Goal: Check status: Check status

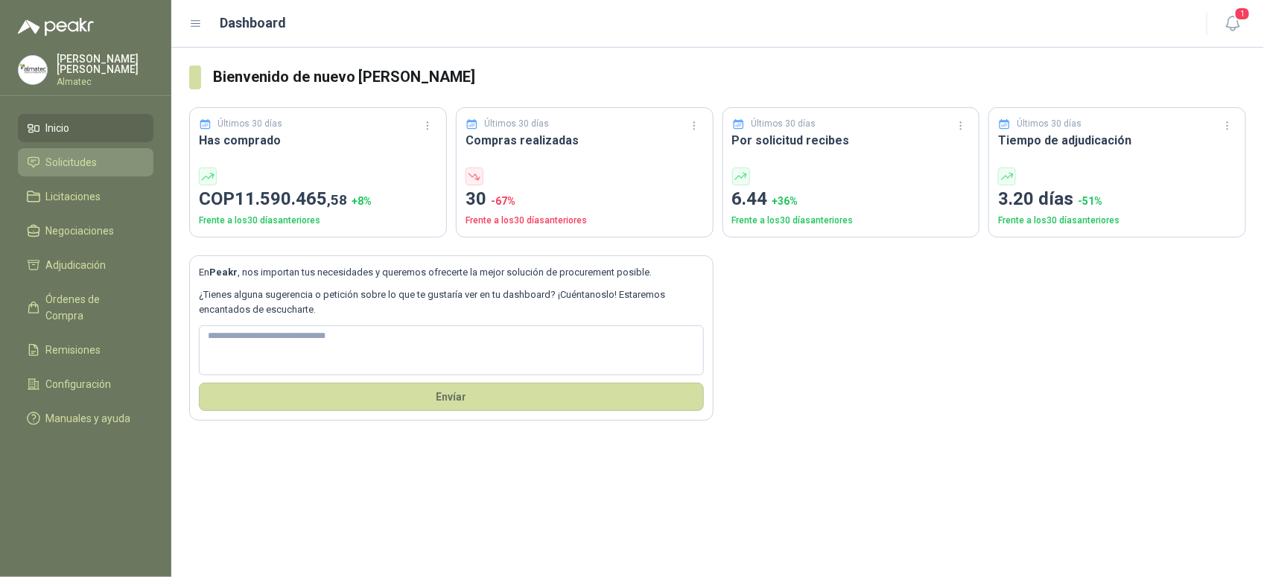
click at [101, 166] on li "Solicitudes" at bounding box center [86, 162] width 118 height 16
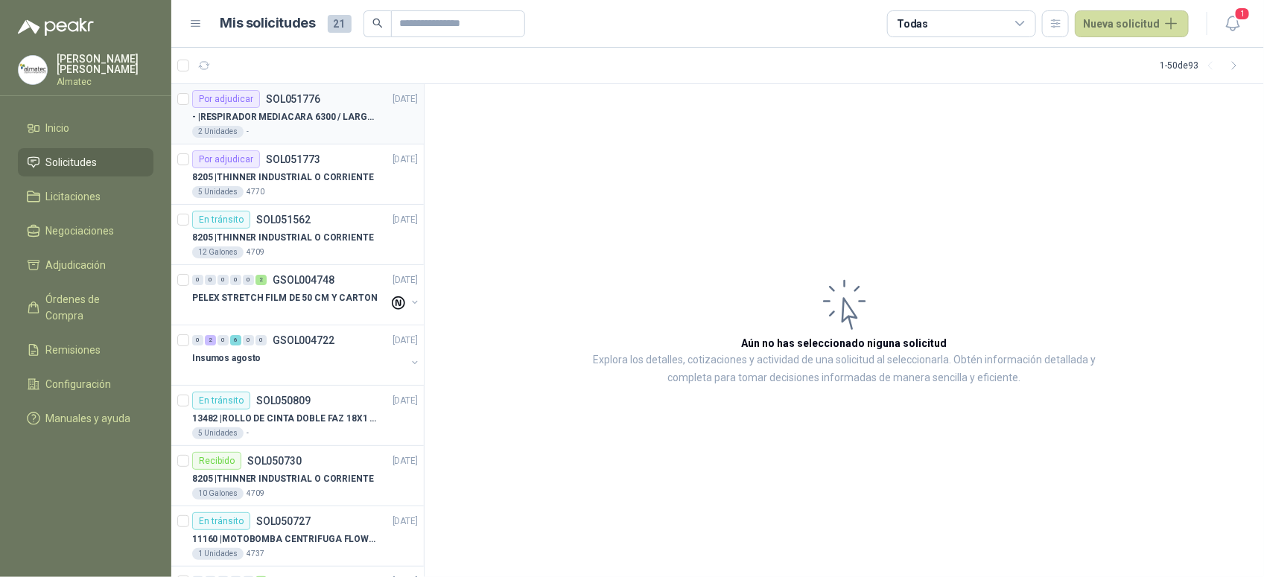
click at [344, 131] on div "2 Unidades -" at bounding box center [305, 132] width 226 height 12
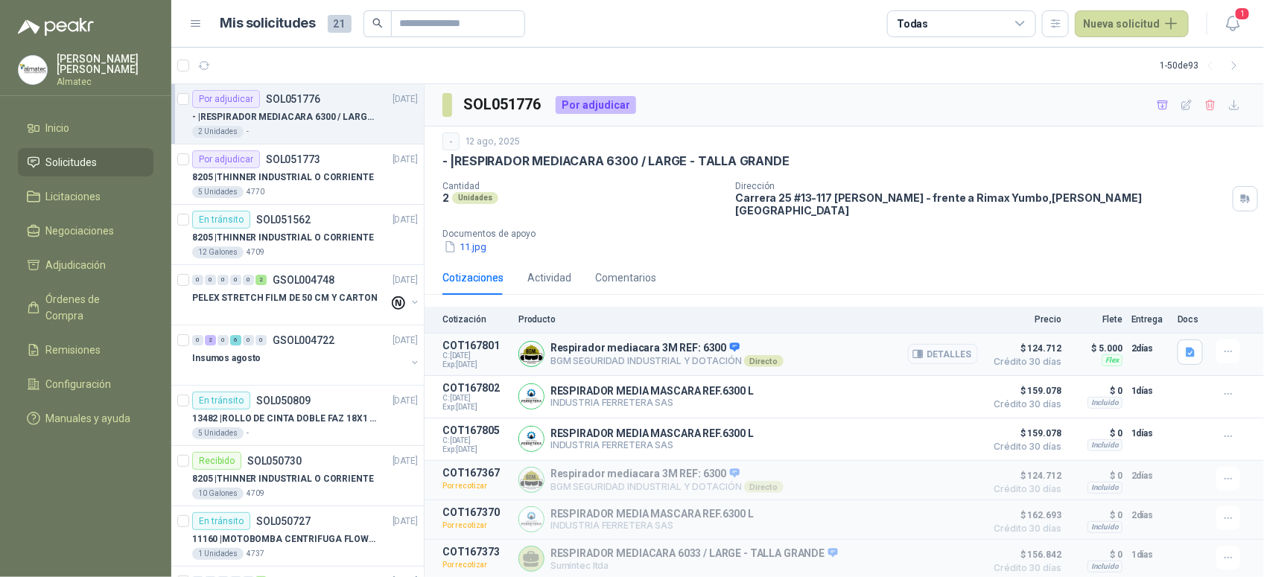
click at [969, 347] on button "Detalles" at bounding box center [943, 354] width 70 height 20
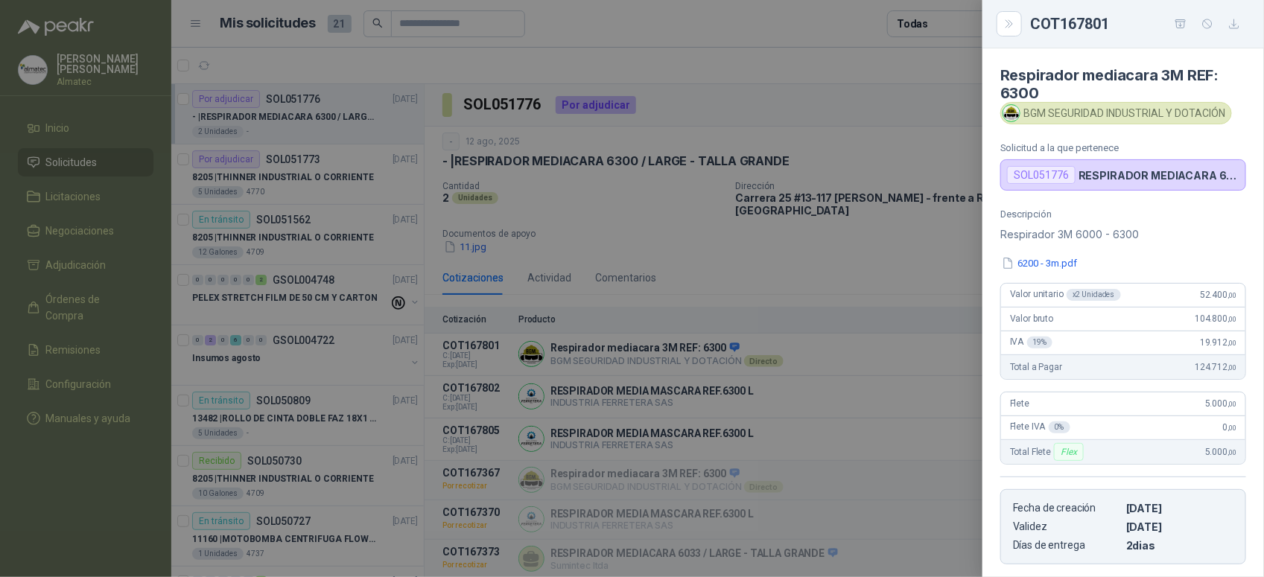
click at [873, 162] on div at bounding box center [632, 288] width 1264 height 577
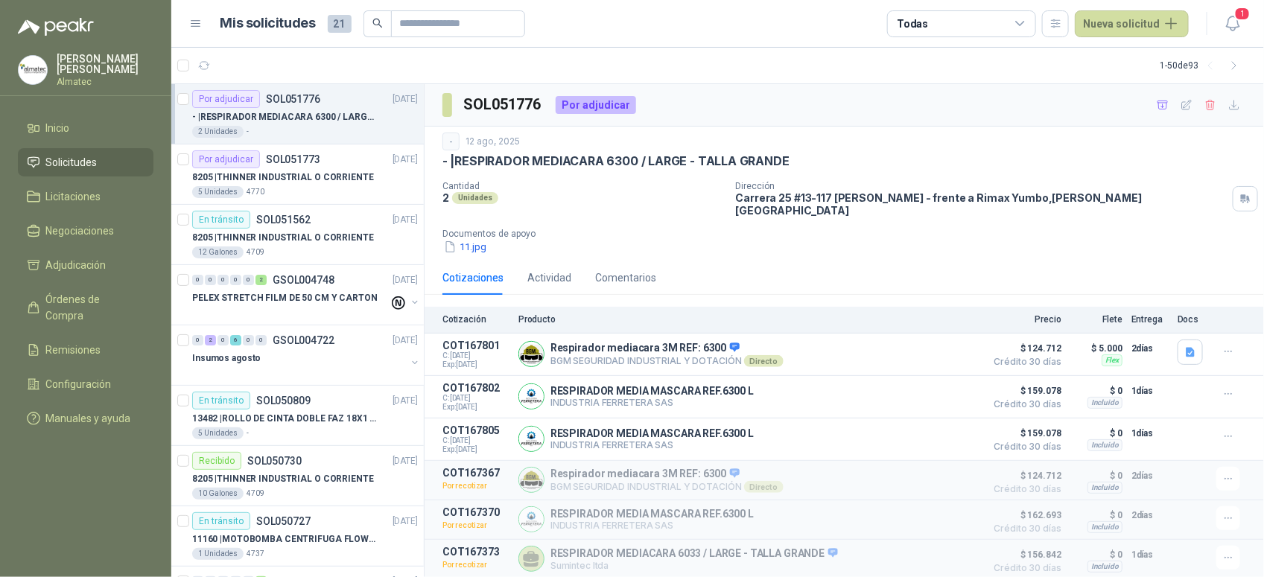
click at [1219, 20] on div "1" at bounding box center [1217, 23] width 57 height 23
click at [1227, 20] on icon "button" at bounding box center [1233, 23] width 19 height 19
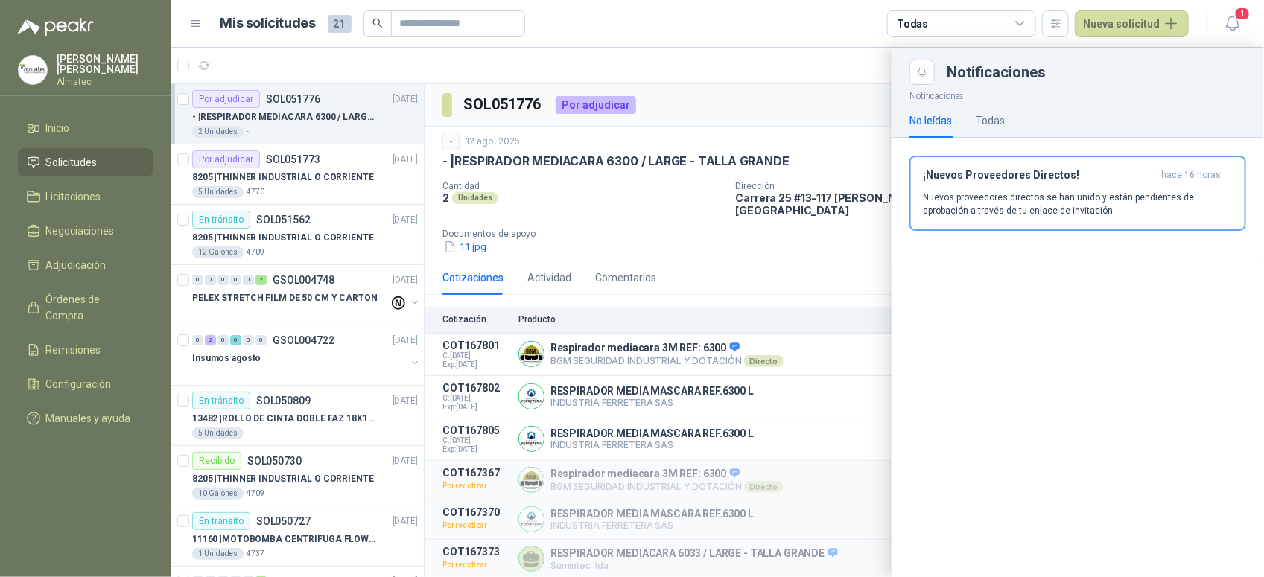
drag, startPoint x: 1104, startPoint y: 180, endPoint x: 1096, endPoint y: 180, distance: 8.2
click at [1103, 180] on h3 "¡Nuevos Proveedores Directos!" at bounding box center [1039, 175] width 232 height 13
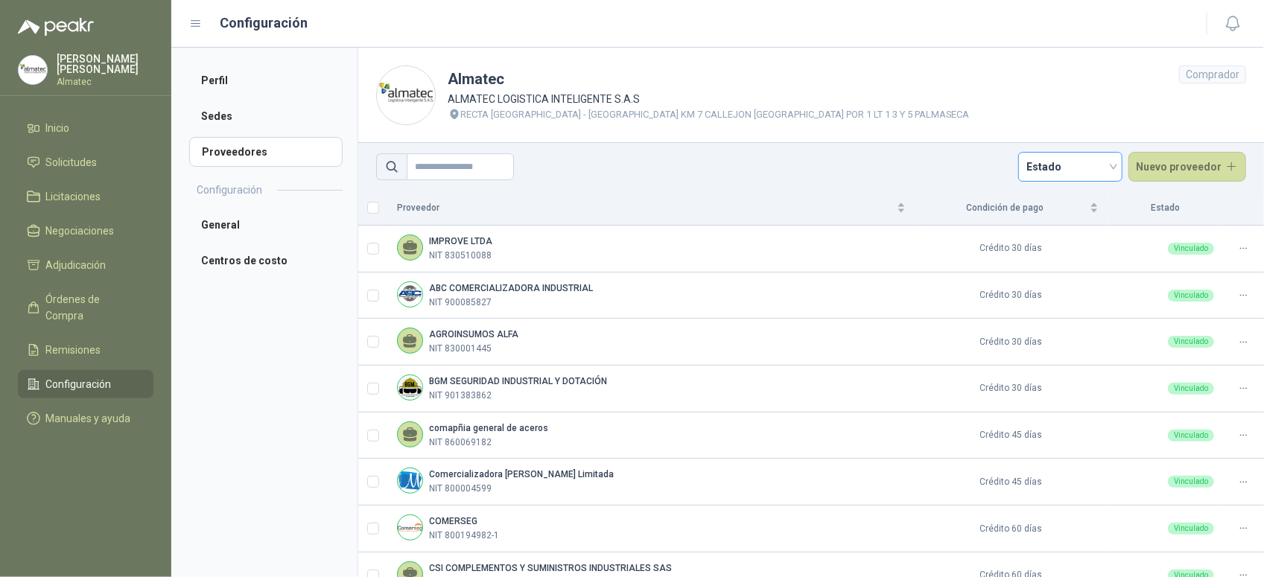
click at [1049, 162] on span "Estado" at bounding box center [1070, 167] width 86 height 22
click at [80, 130] on li "Inicio" at bounding box center [86, 128] width 118 height 16
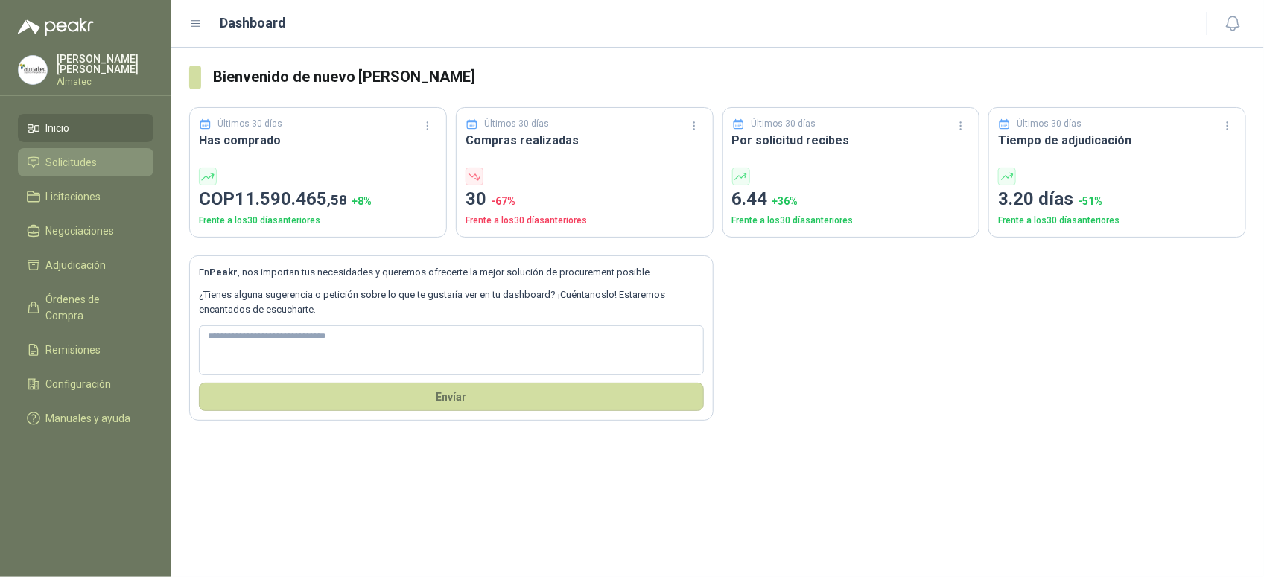
click at [43, 161] on li "Solicitudes" at bounding box center [86, 162] width 118 height 16
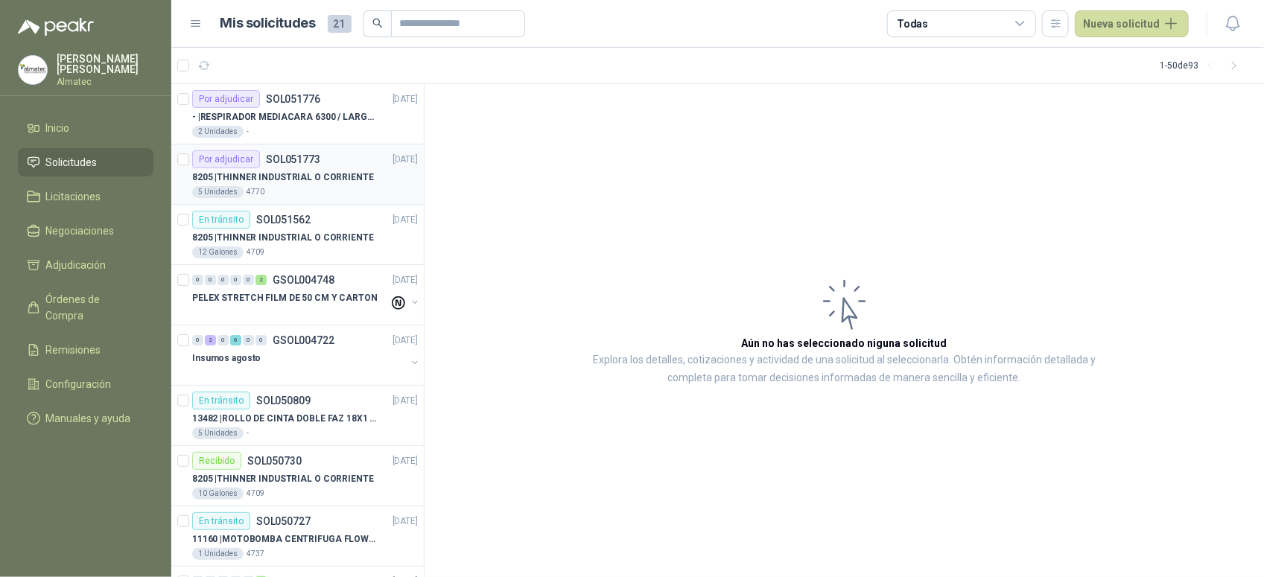
click at [393, 161] on p "[DATE]" at bounding box center [405, 160] width 25 height 14
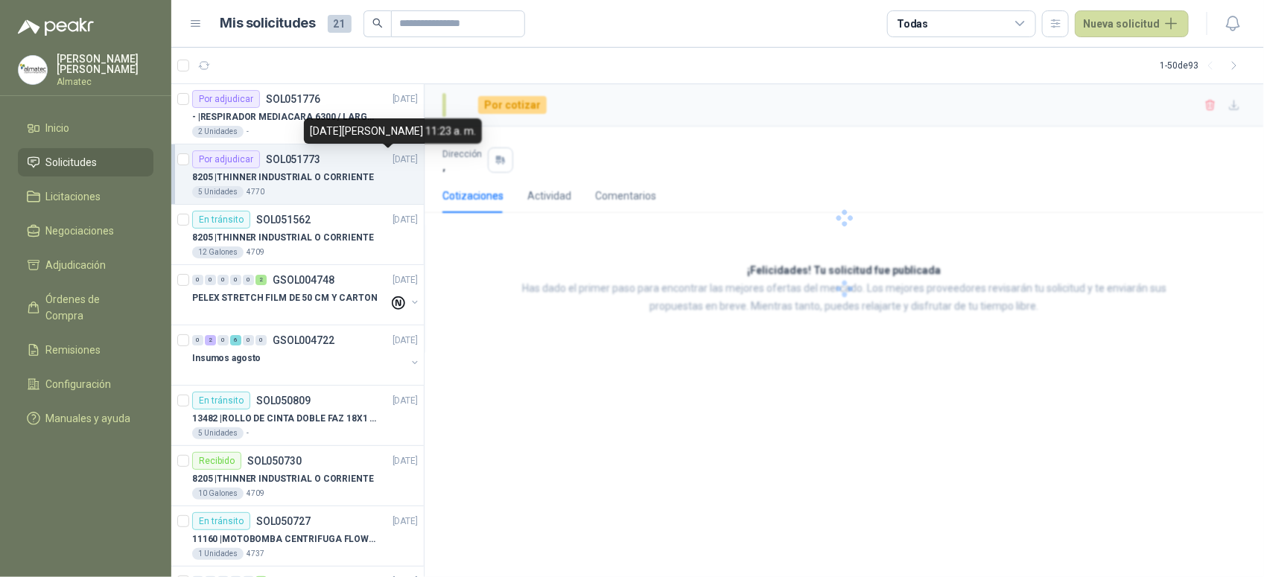
click at [343, 169] on div "8205 | THINNER INDUSTRIAL O CORRIENTE" at bounding box center [305, 177] width 226 height 18
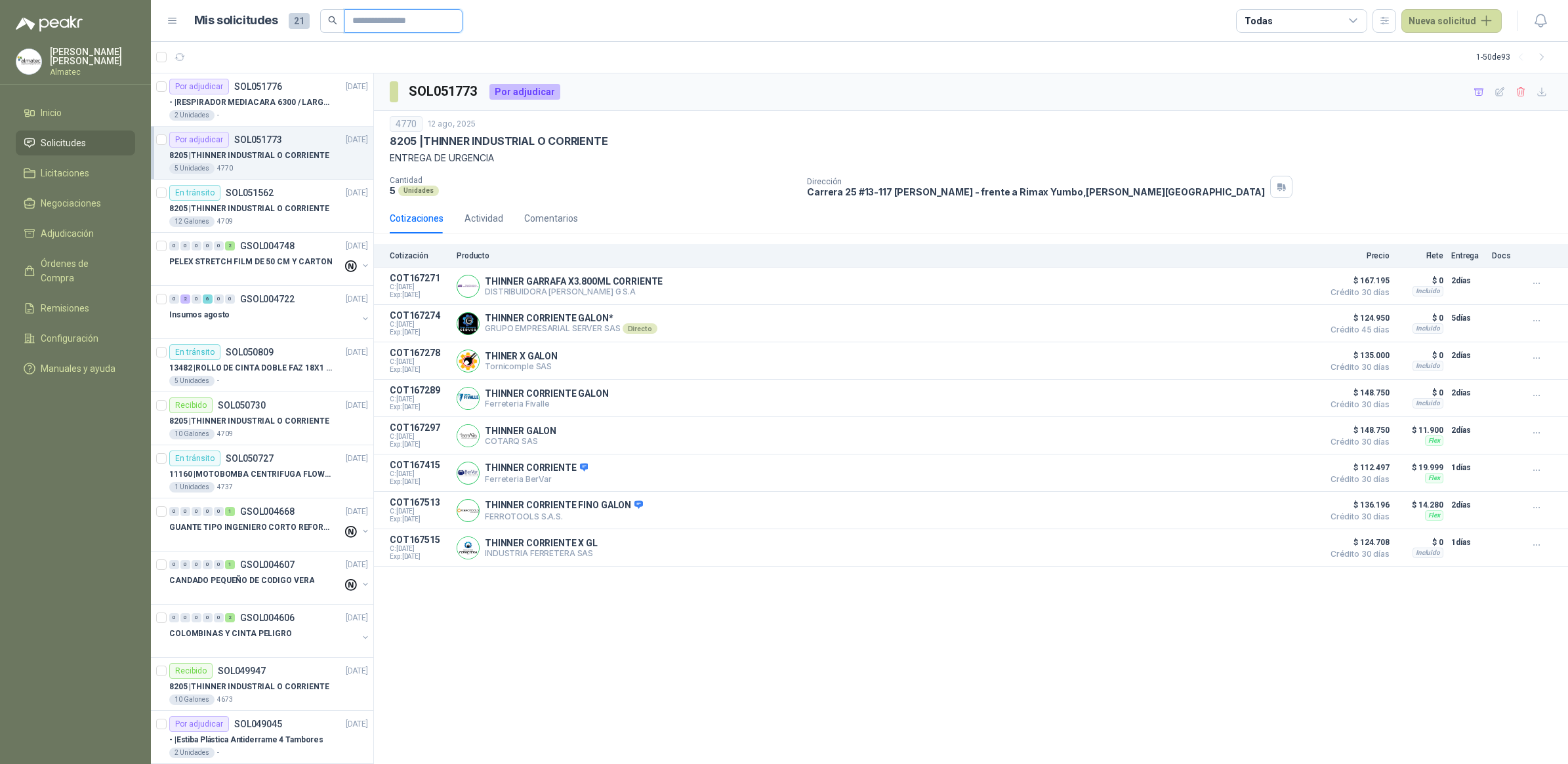
click at [399, 18] on input "text" at bounding box center [398, 20] width 92 height 22
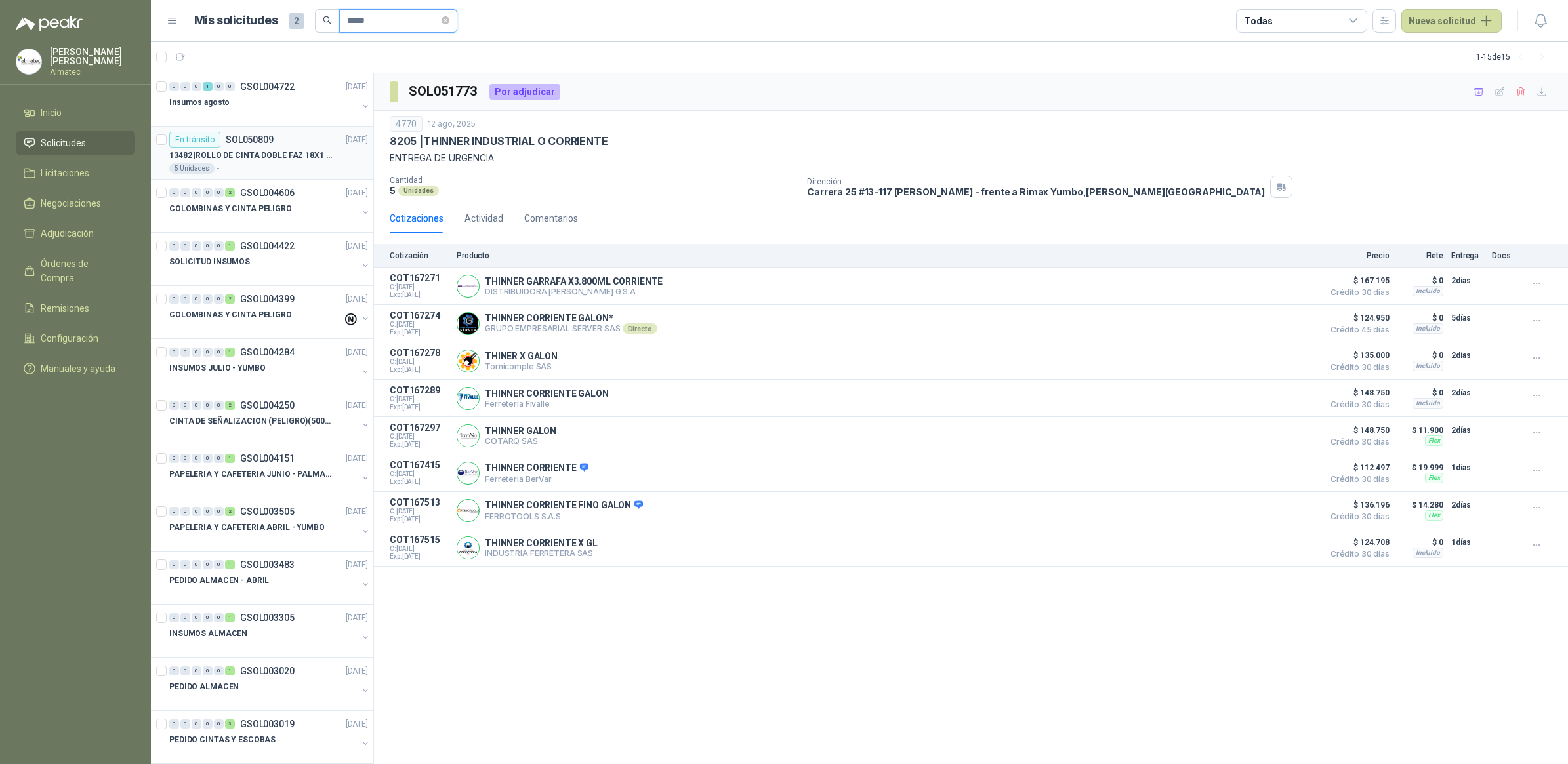
type input "*****"
click at [234, 154] on p "13482 | ROLLO DE CINTA DOBLE FAZ 18X1 MM TESSA" at bounding box center [251, 156] width 164 height 12
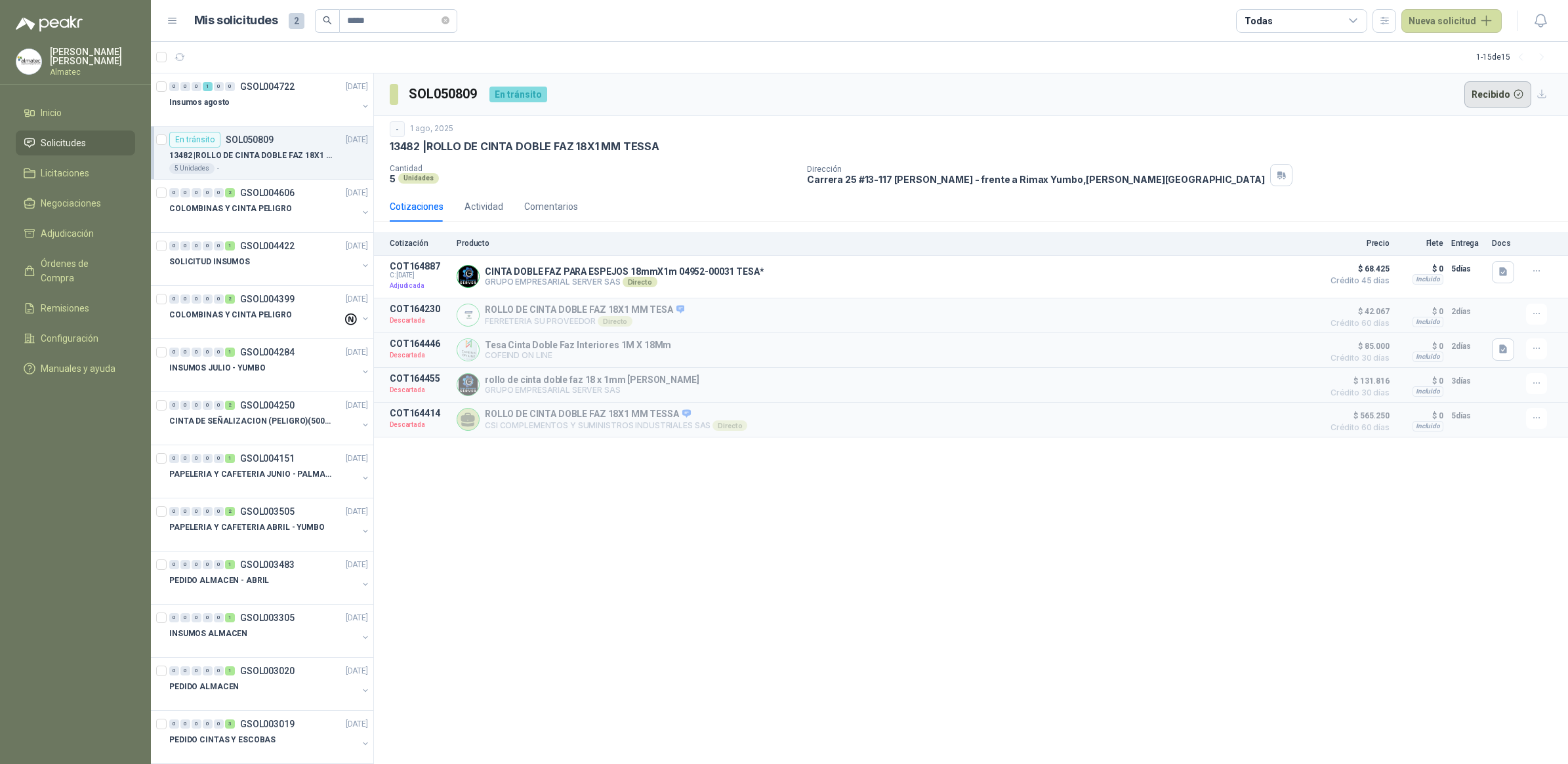
click at [1113, 96] on button "Recibido" at bounding box center [1498, 94] width 68 height 26
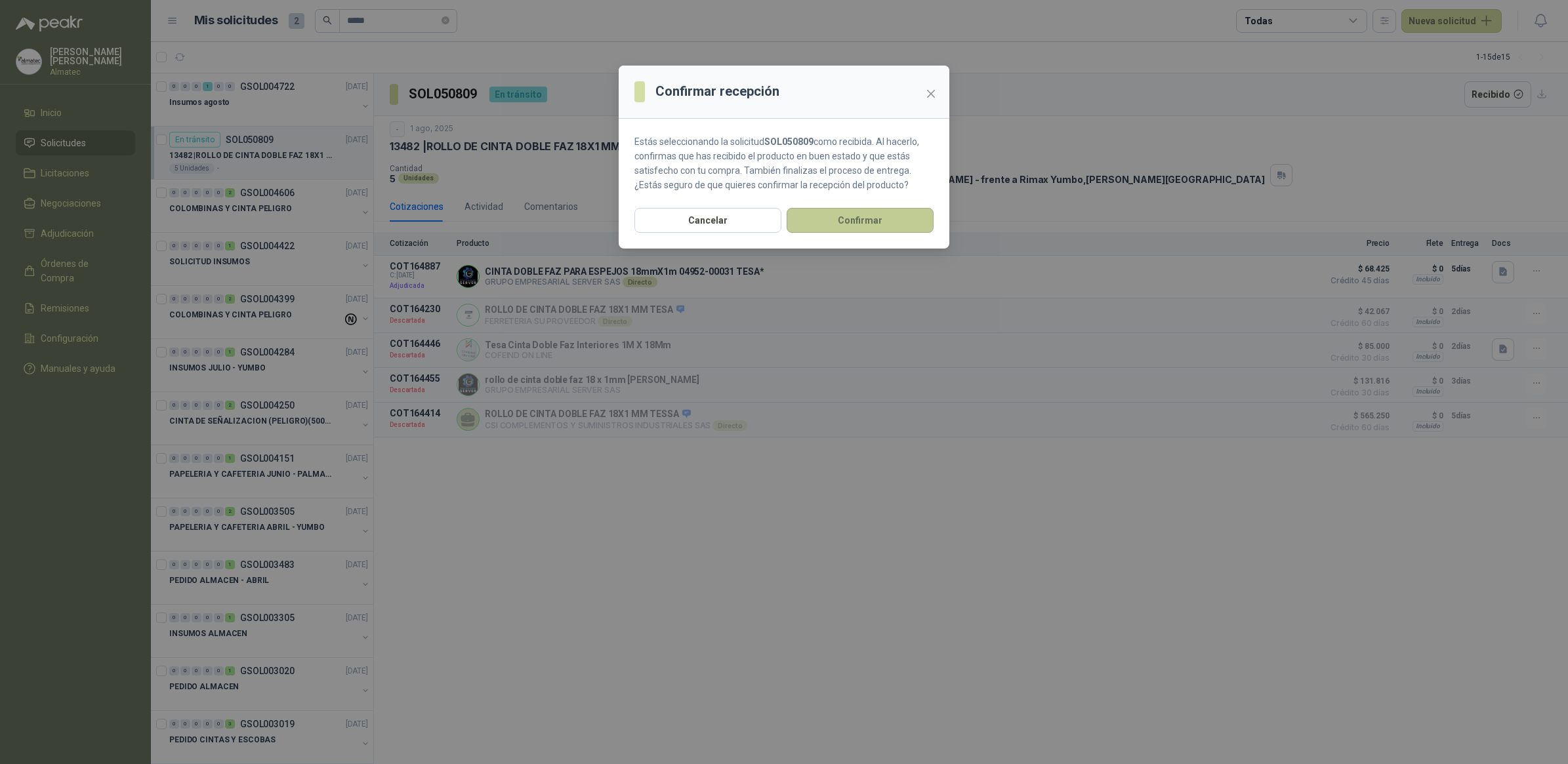
click at [848, 217] on button "Confirmar" at bounding box center [859, 220] width 147 height 25
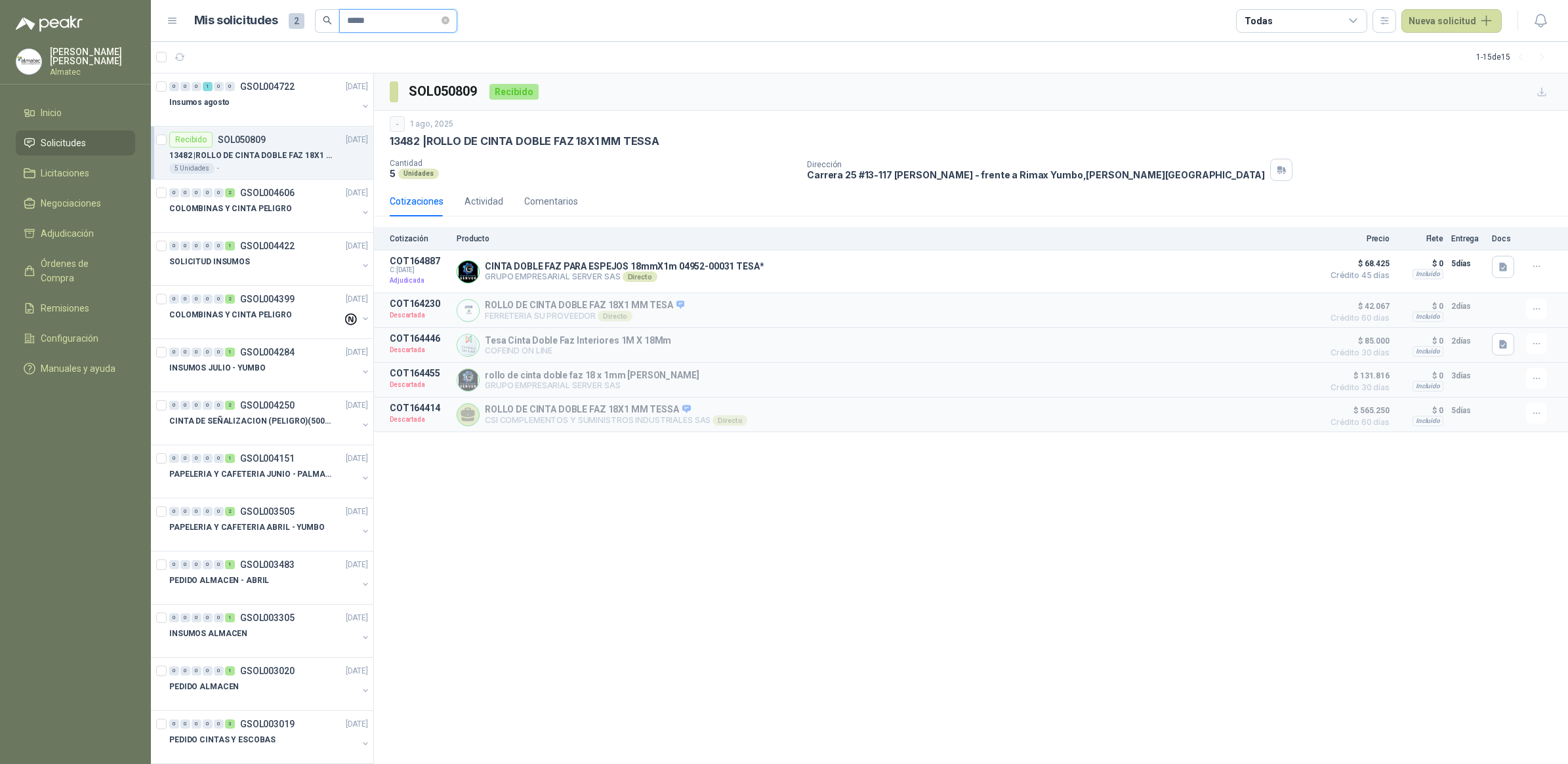
drag, startPoint x: 401, startPoint y: 23, endPoint x: 269, endPoint y: 11, distance: 132.5
click at [269, 11] on div "Mis solicitudes 2 *****" at bounding box center [326, 20] width 263 height 24
click at [261, 99] on div "Insumos agosto" at bounding box center [263, 102] width 188 height 16
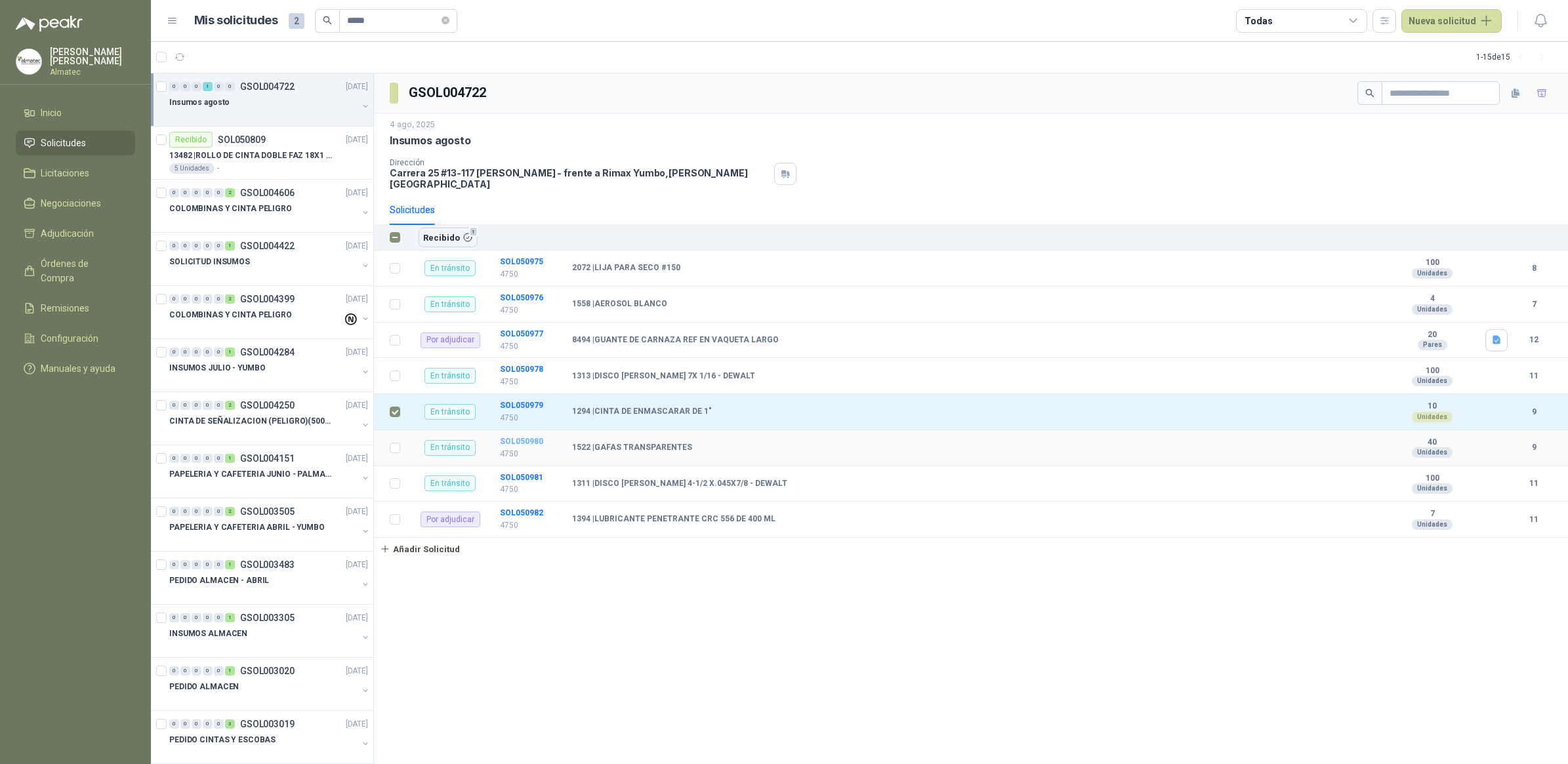
click at [511, 437] on b "SOL050980" at bounding box center [521, 441] width 43 height 9
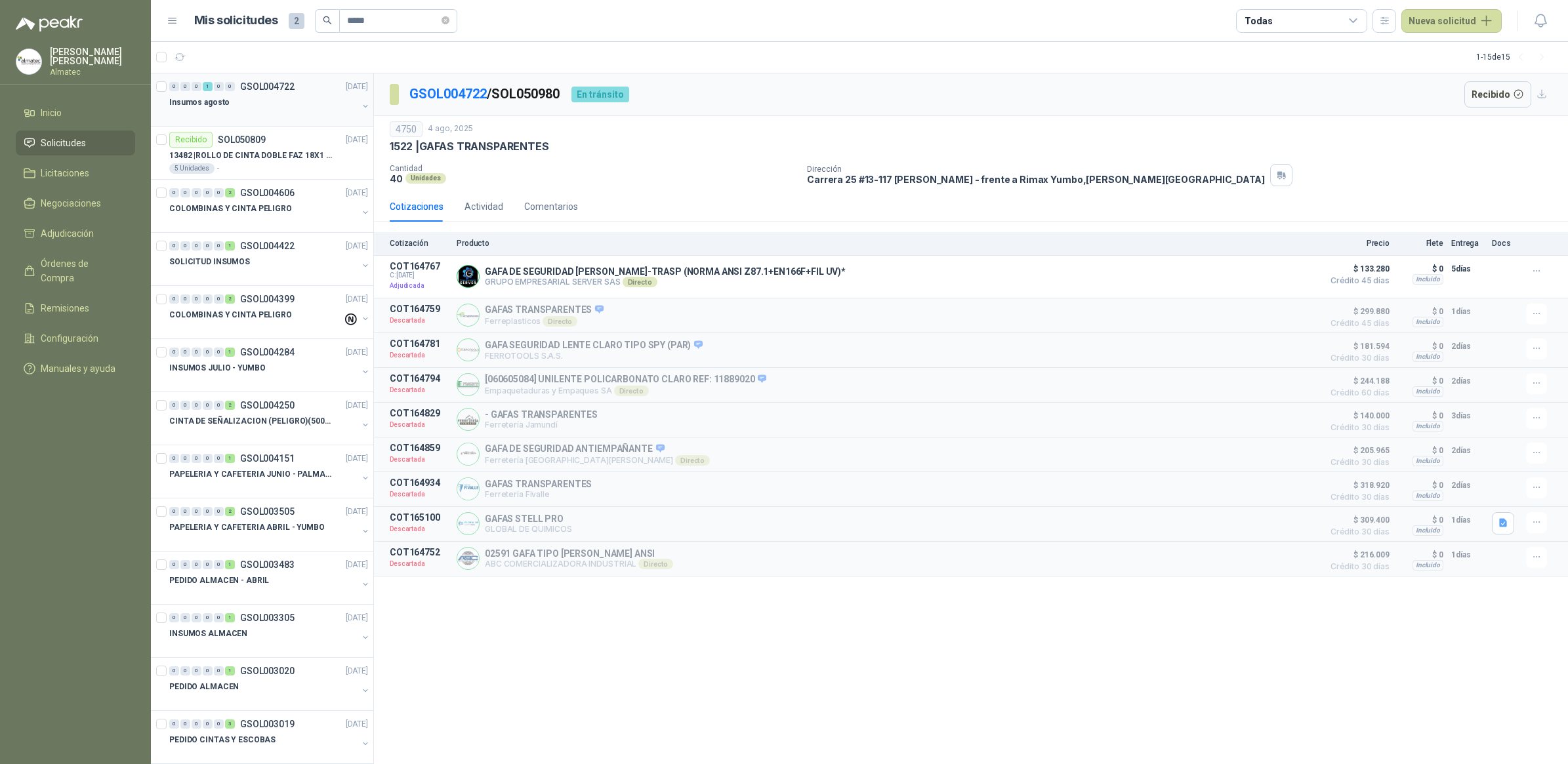
click at [349, 106] on div "Insumos agosto" at bounding box center [269, 107] width 202 height 26
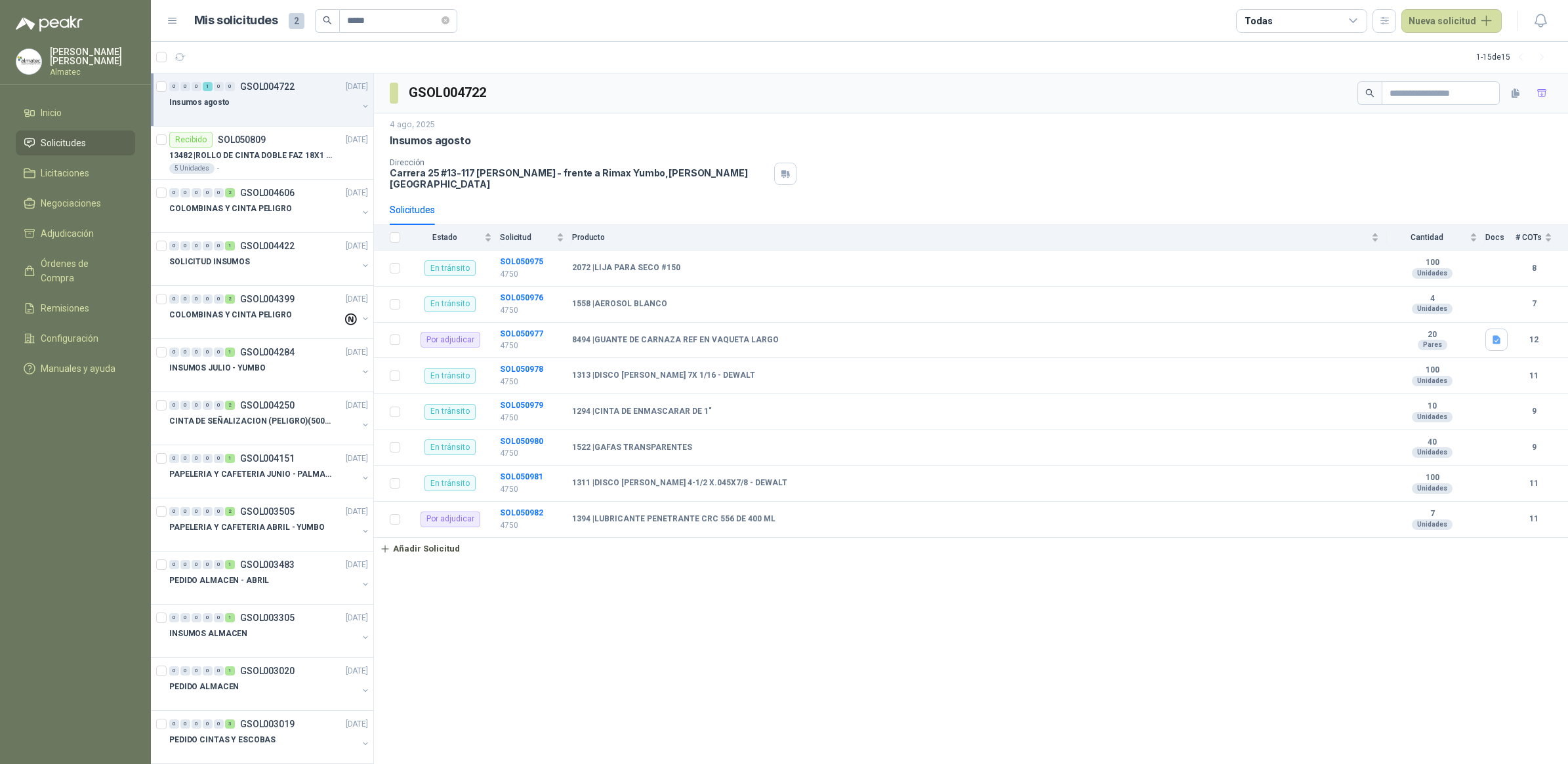
click at [360, 108] on button "button" at bounding box center [365, 107] width 11 height 11
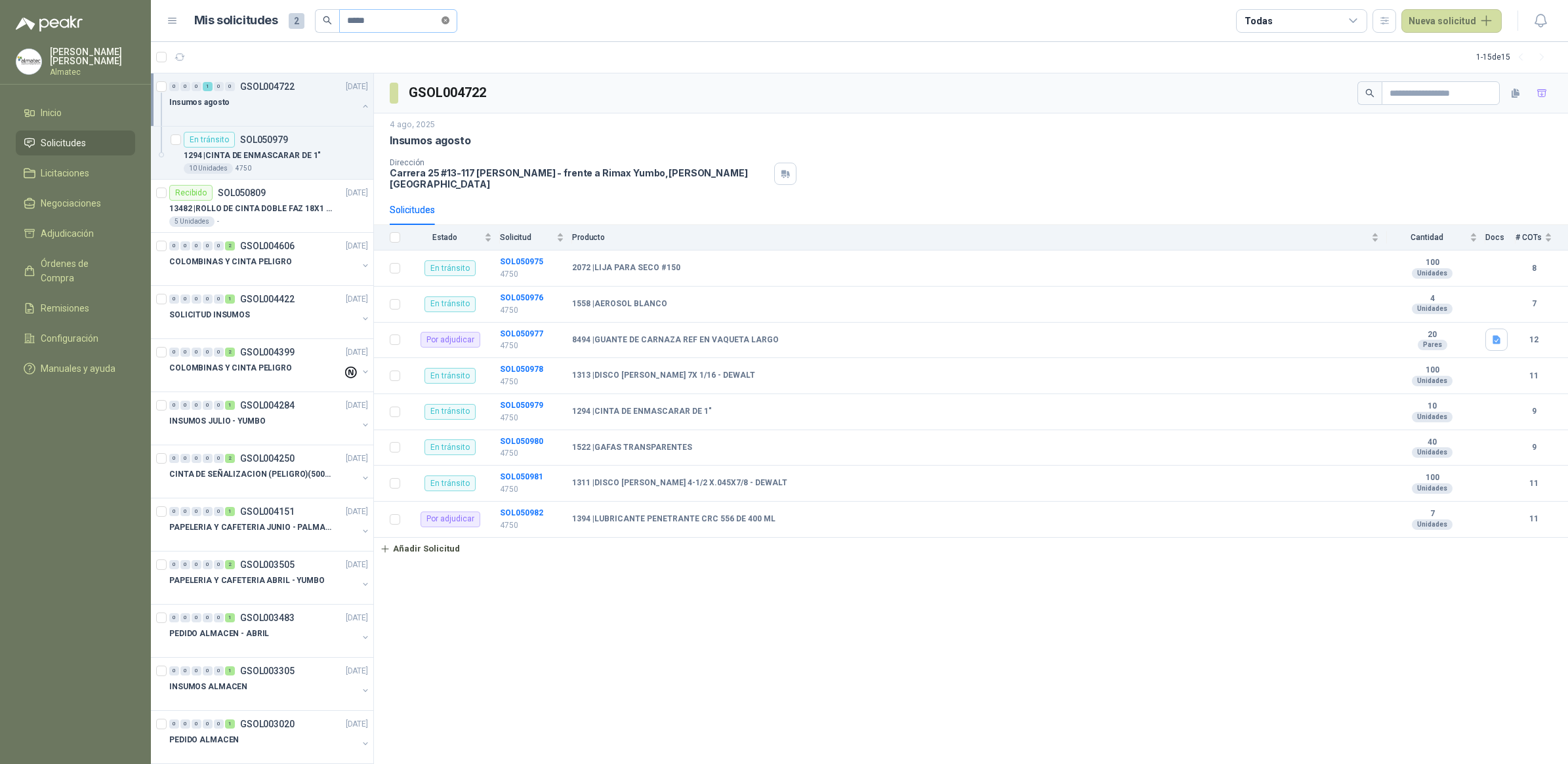
click at [449, 25] on span at bounding box center [445, 20] width 8 height 12
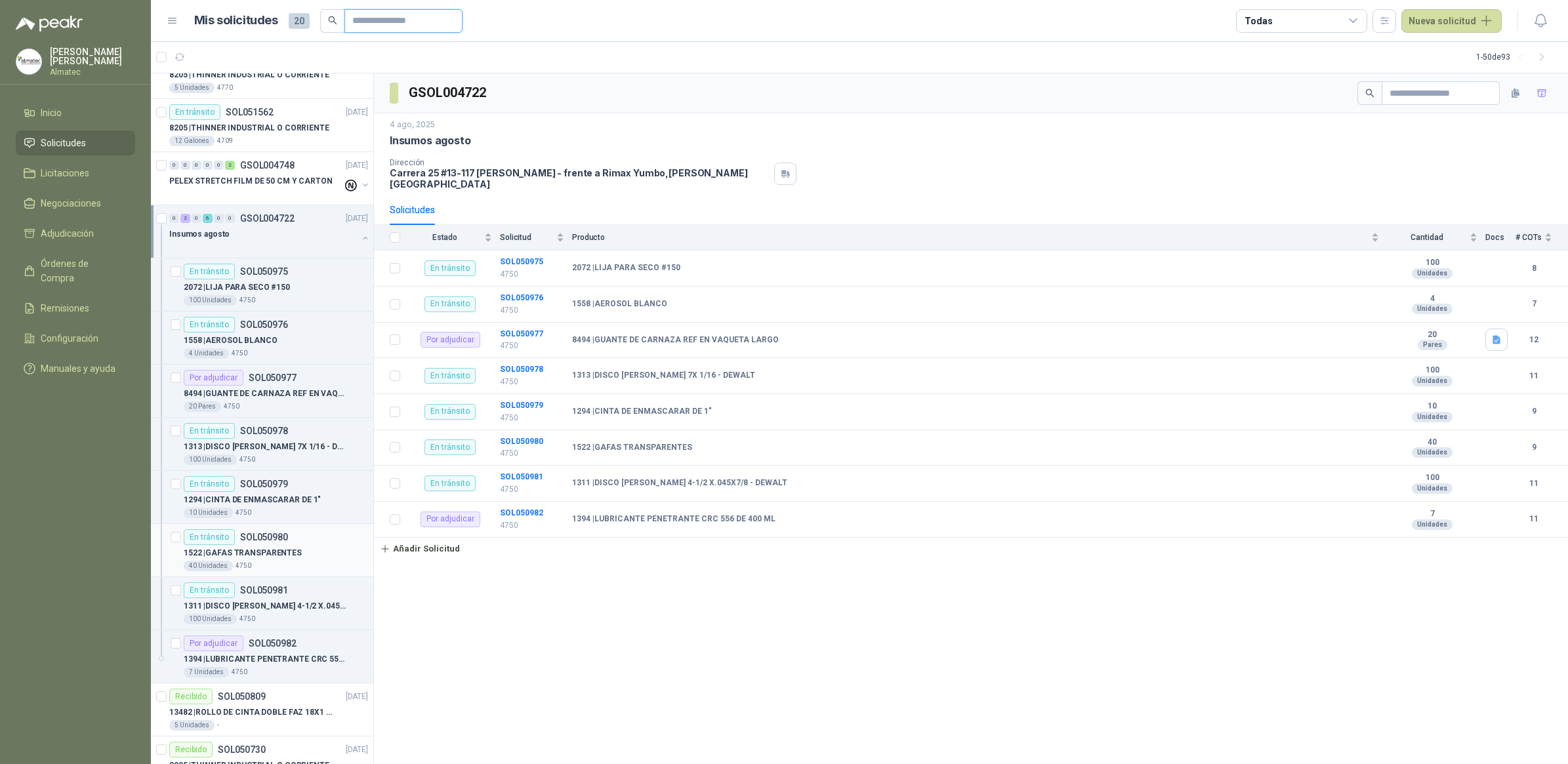
scroll to position [82, 0]
click at [272, 508] on p "1522 | GAFAS TRANSPARENTES" at bounding box center [243, 552] width 118 height 12
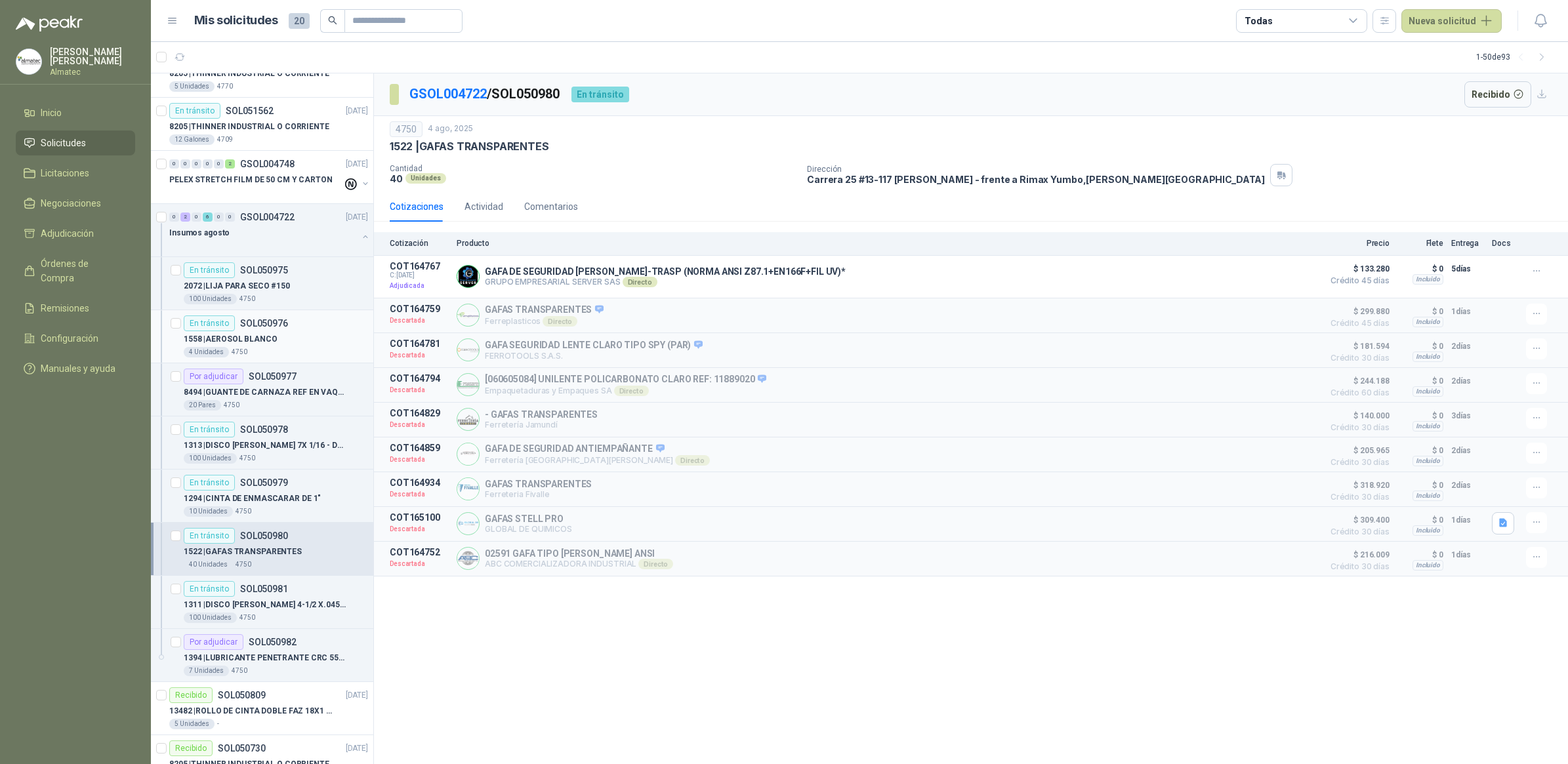
click at [276, 332] on div "1558 | AEROSOL BLANCO" at bounding box center [276, 339] width 184 height 16
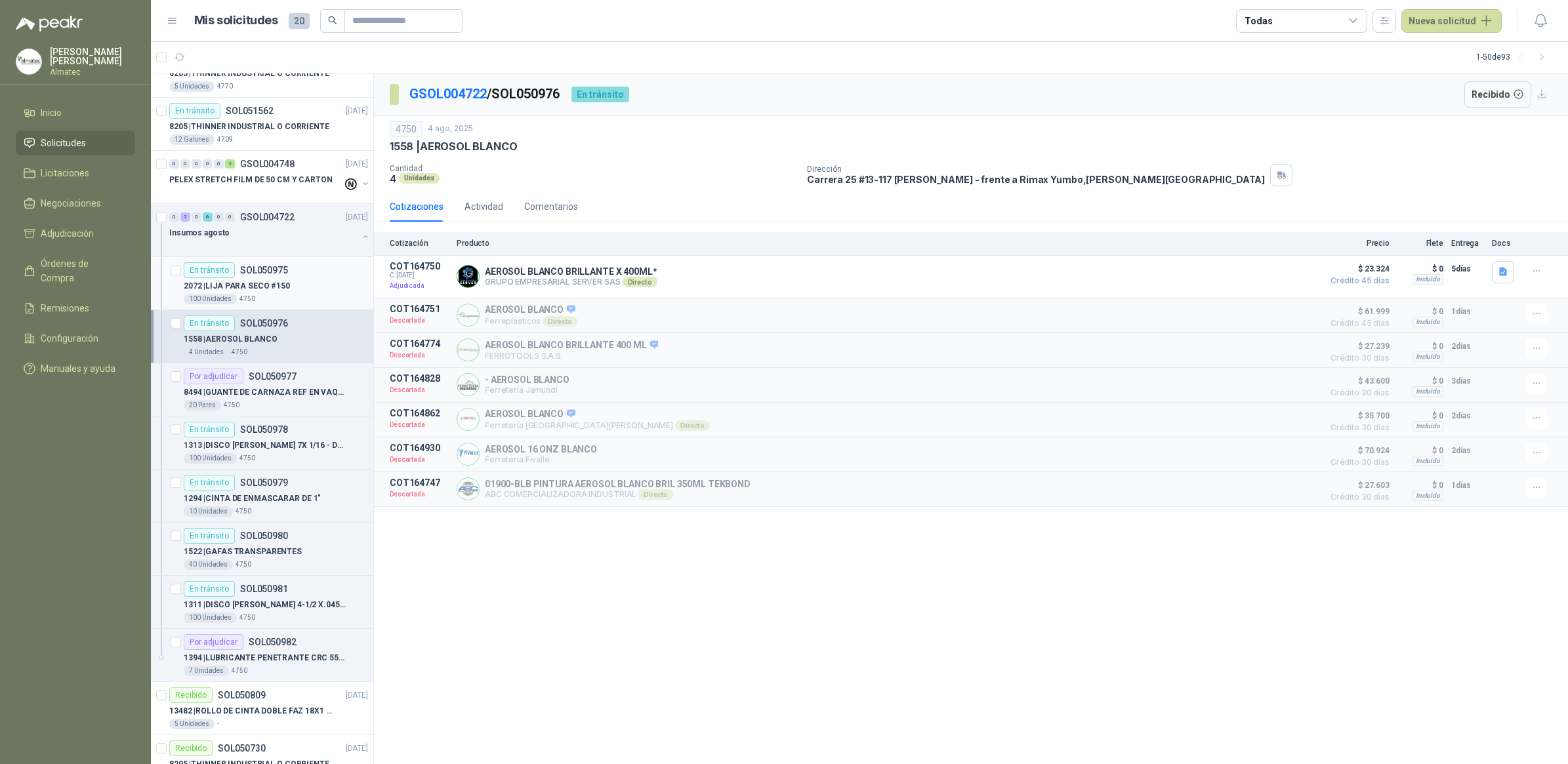
click at [310, 290] on div "2072 | LIJA PARA SECO #150" at bounding box center [276, 286] width 184 height 16
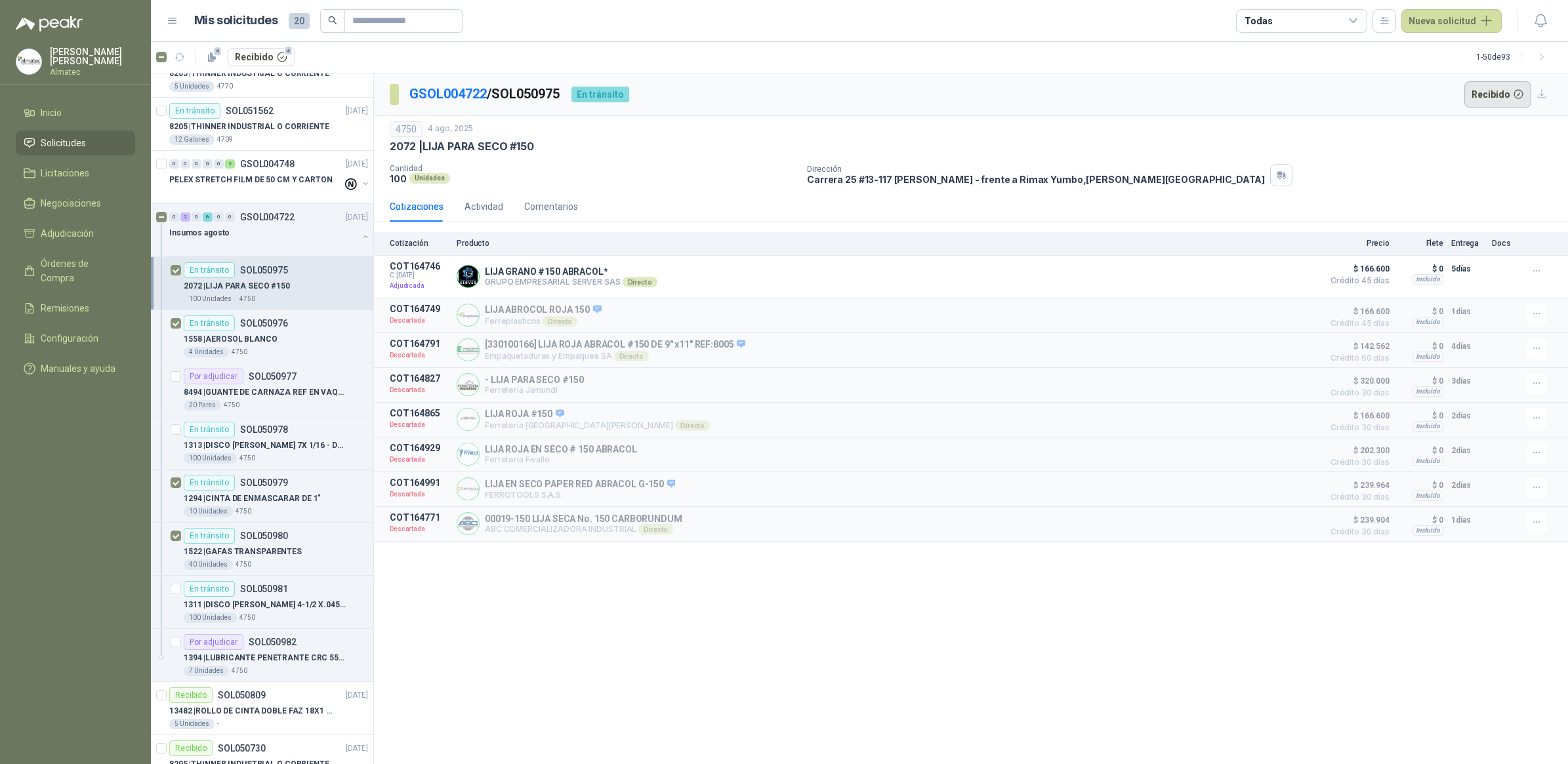
click at [1113, 86] on button "Recibido" at bounding box center [1498, 94] width 68 height 26
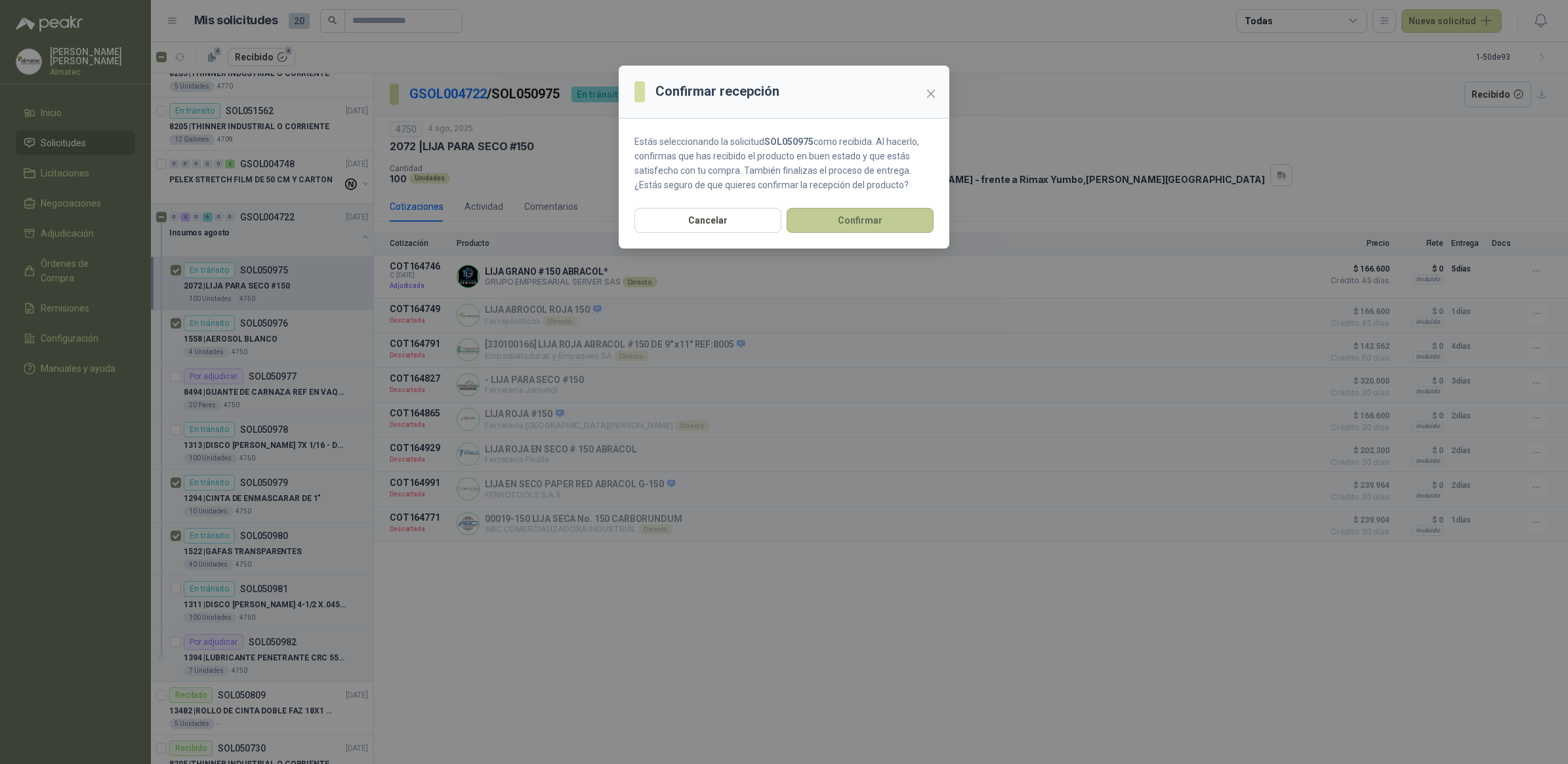
click at [873, 227] on button "Confirmar" at bounding box center [859, 220] width 147 height 25
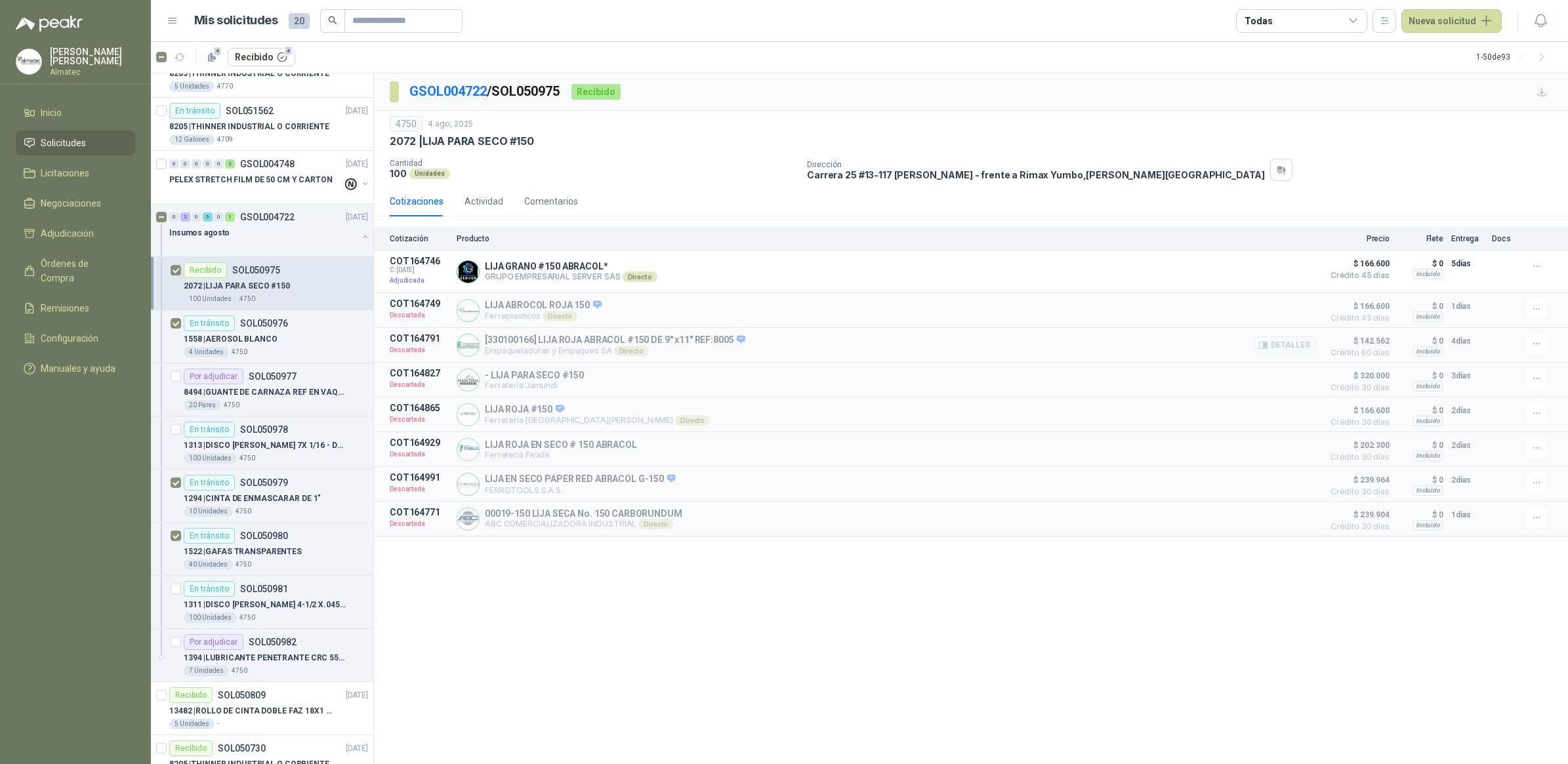
click at [954, 346] on div "[330100166] LIJA ROJA ABRACOL #150 DE 9" x11" REF:8005 Empaquetaduras y Empaque…" at bounding box center [887, 344] width 859 height 24
click at [276, 58] on button "Recibido 3" at bounding box center [261, 56] width 68 height 18
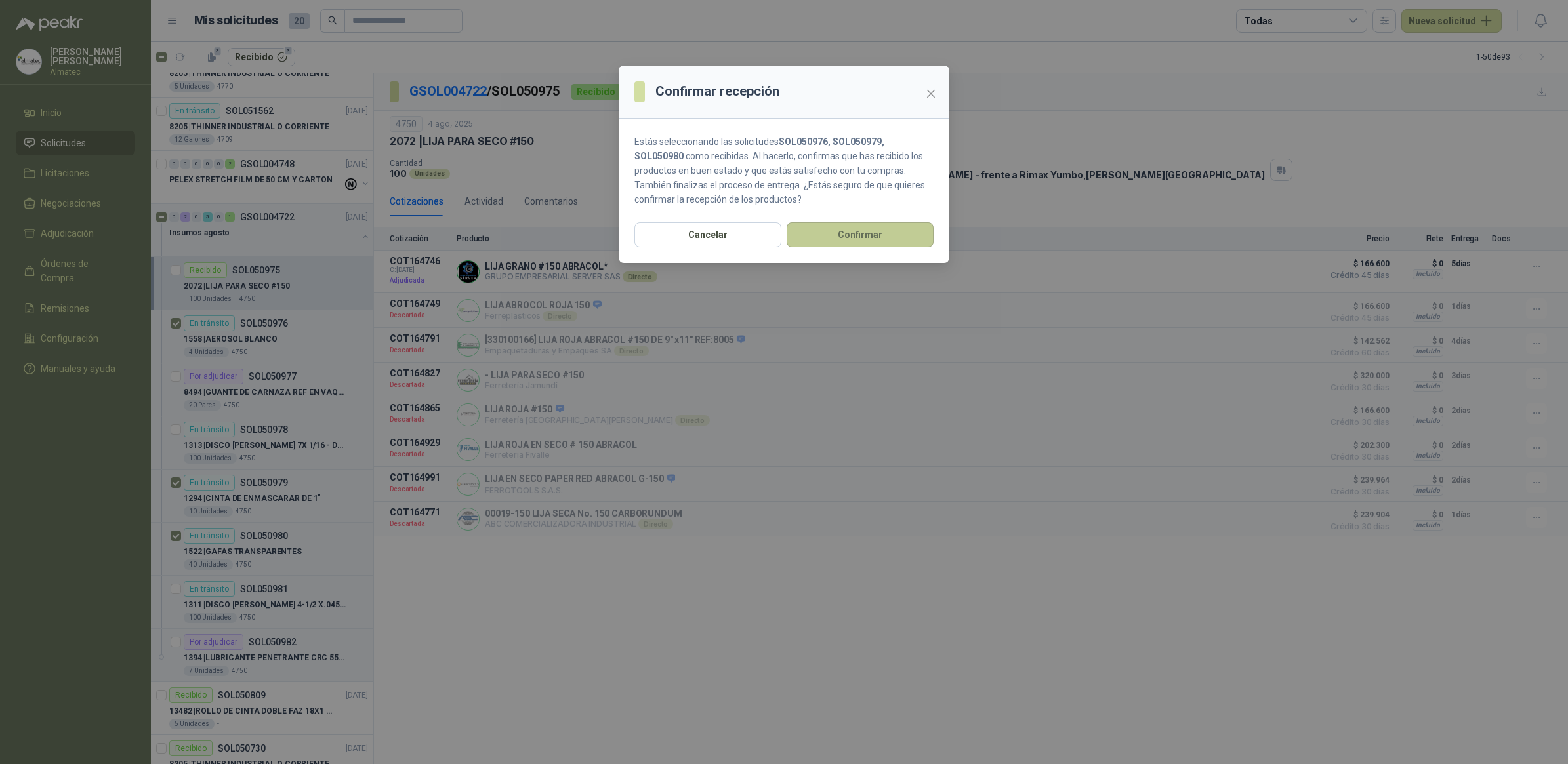
click at [847, 230] on button "Confirmar" at bounding box center [859, 235] width 147 height 25
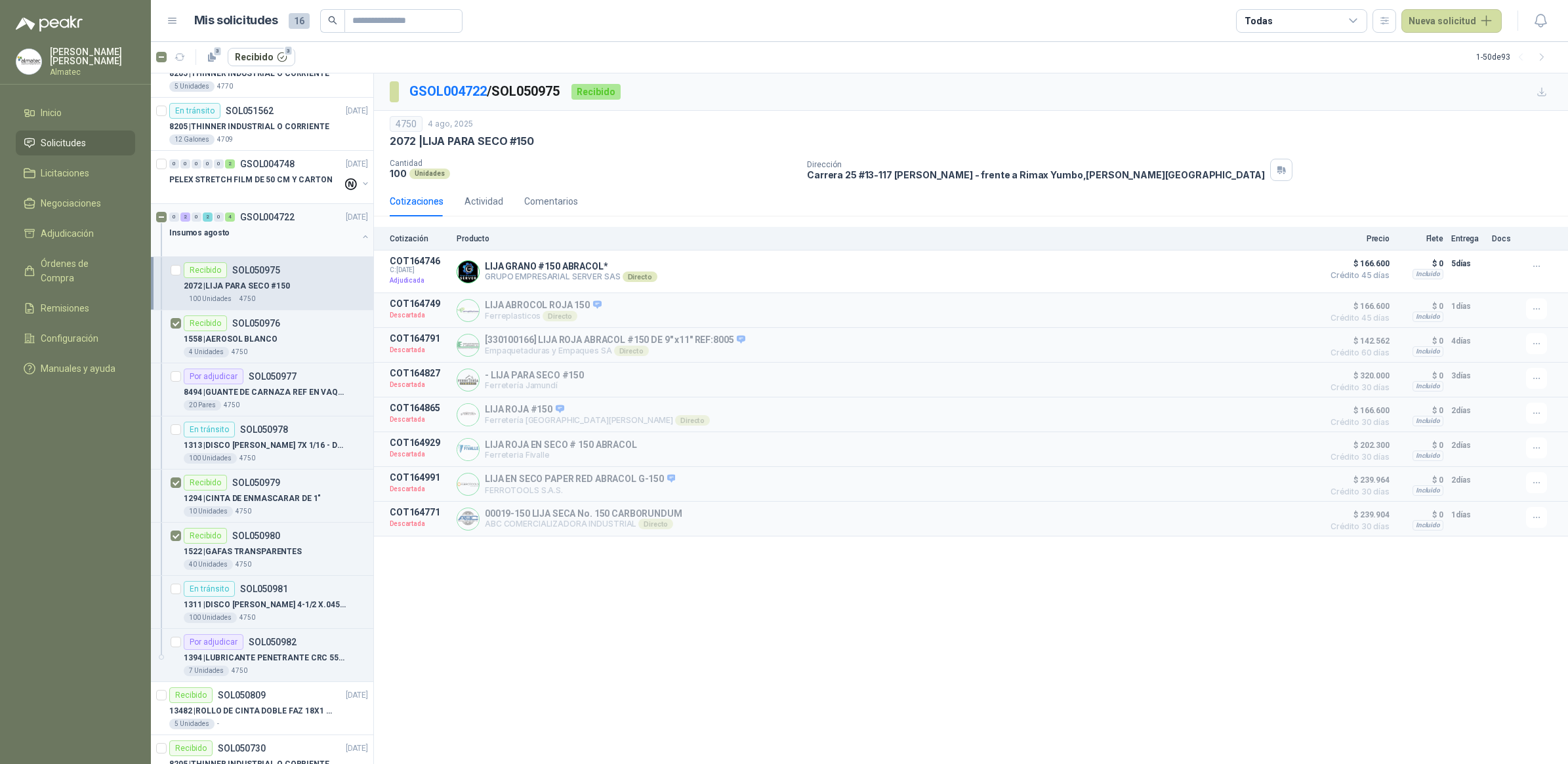
click at [349, 237] on div "Insumos agosto" at bounding box center [269, 239] width 202 height 26
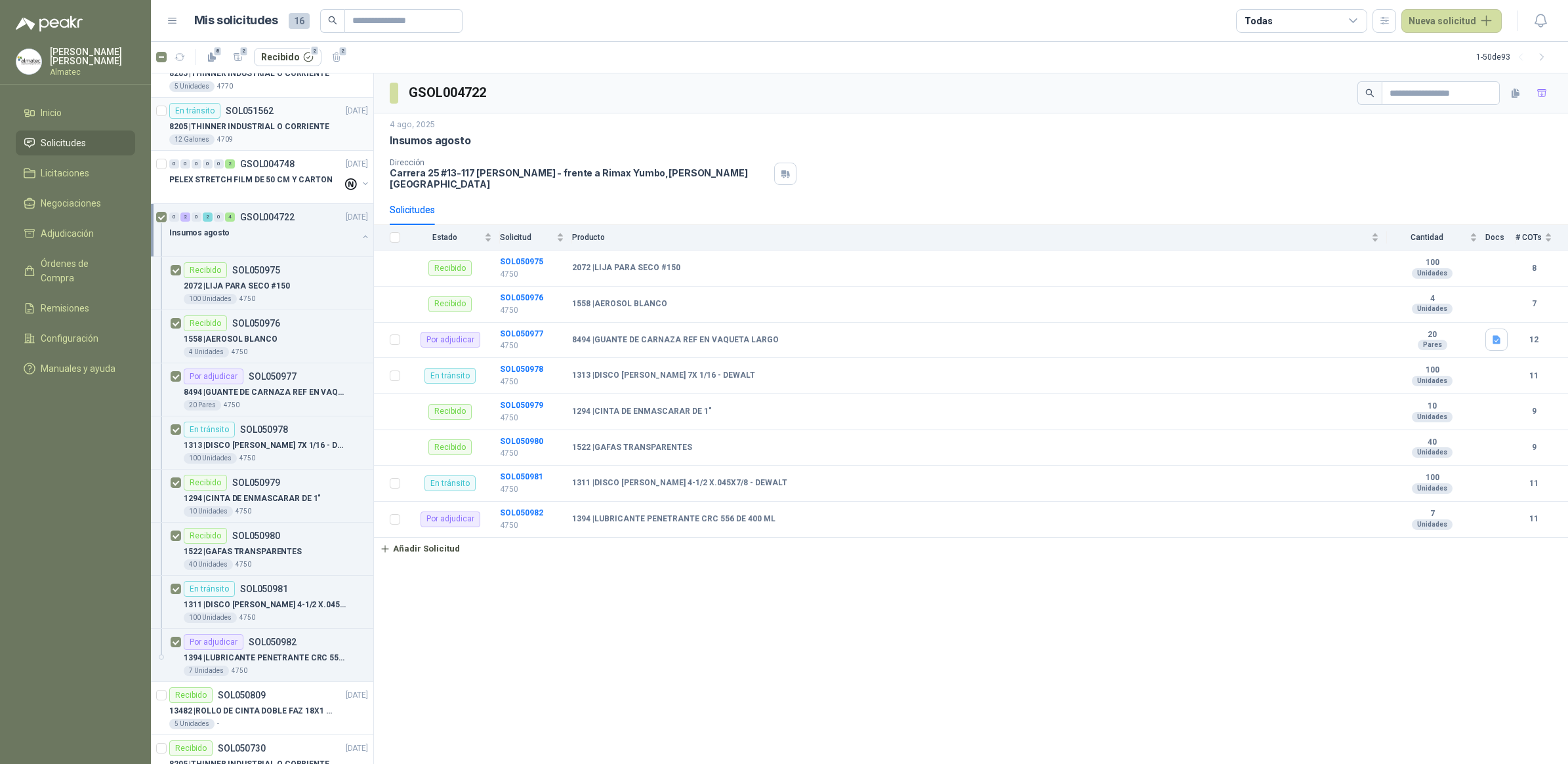
click at [271, 136] on div "12 Galones 4709" at bounding box center [269, 140] width 199 height 11
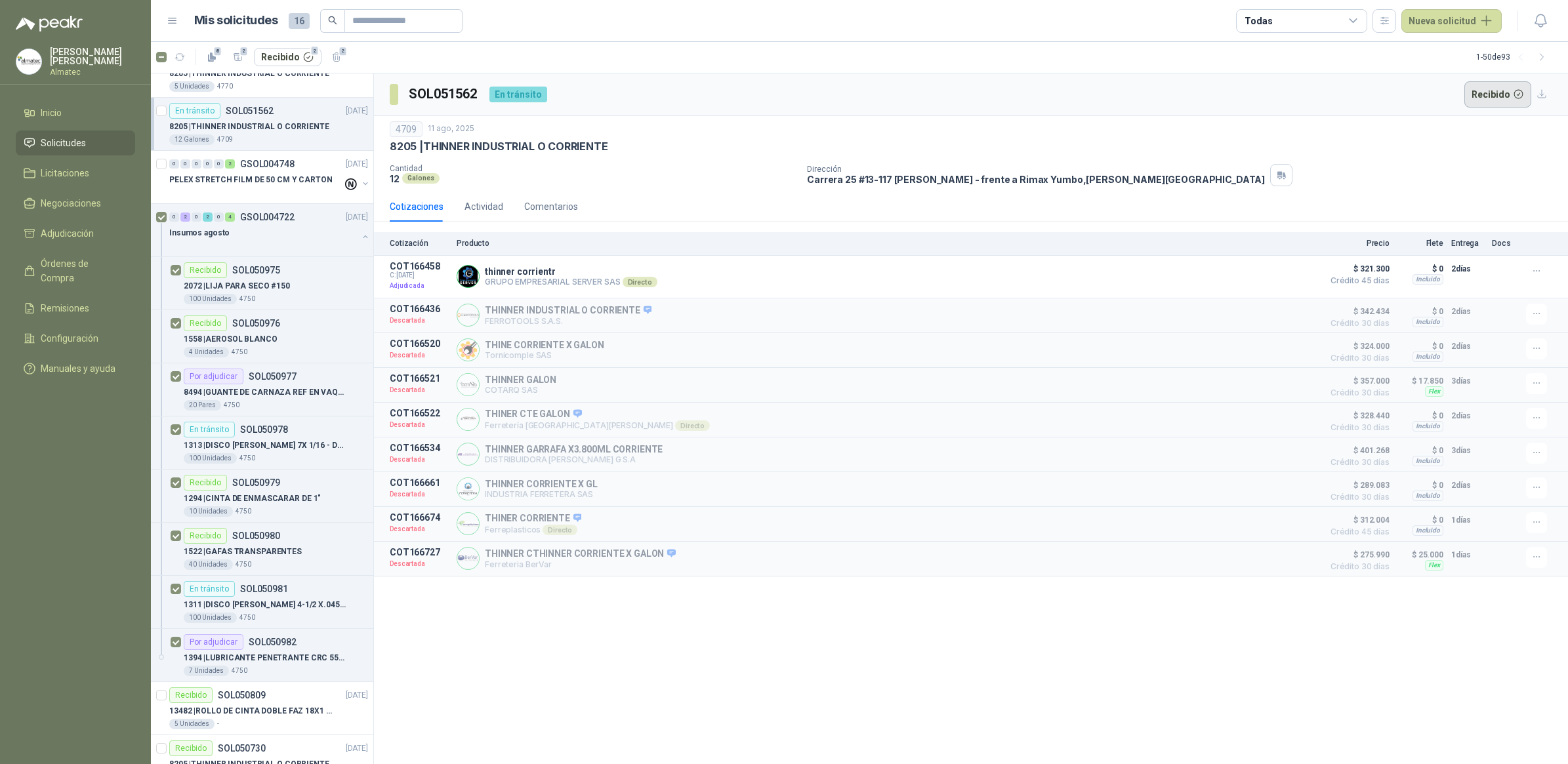
click at [1113, 93] on button "Recibido" at bounding box center [1498, 94] width 68 height 26
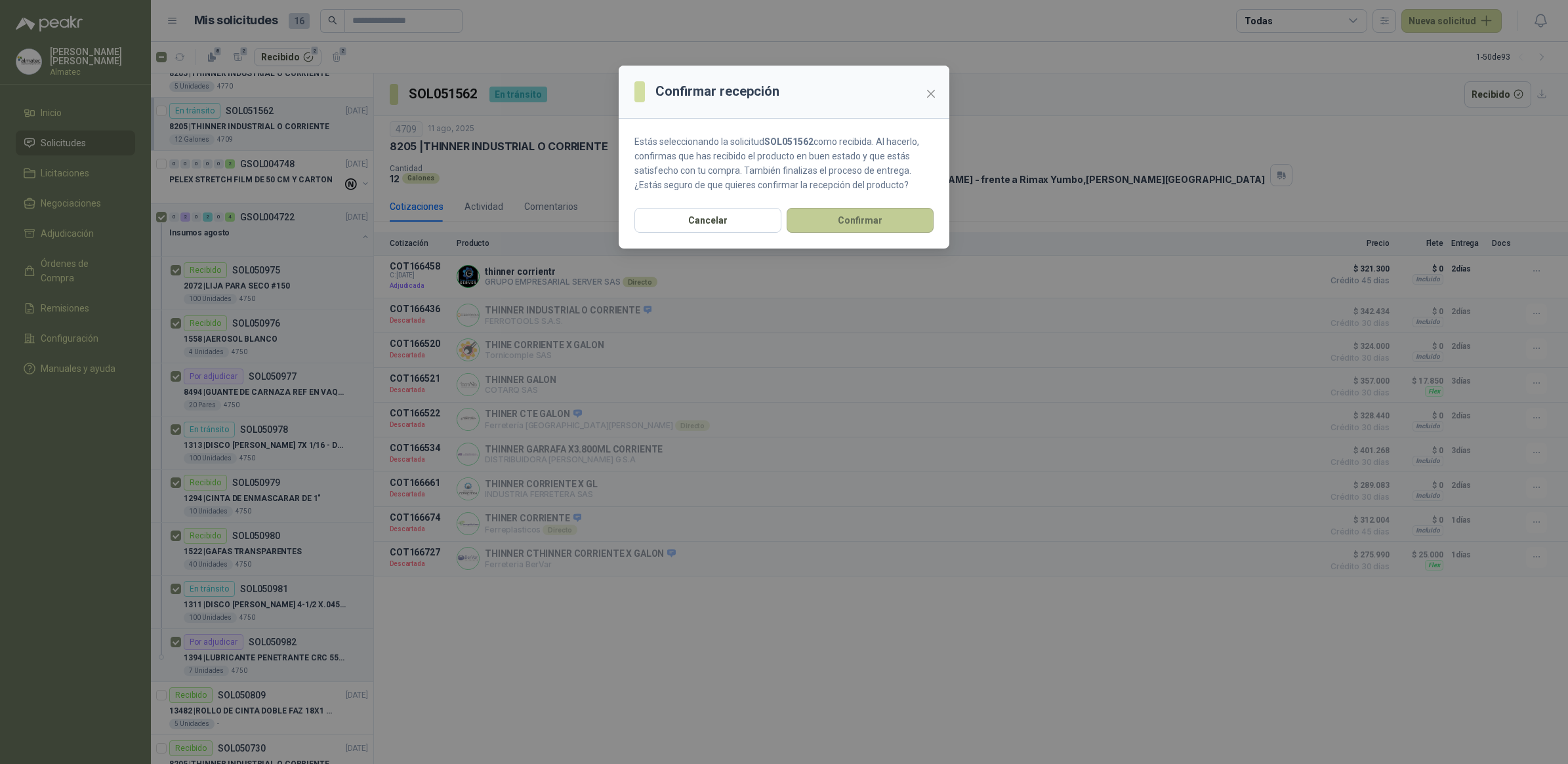
click at [877, 231] on button "Confirmar" at bounding box center [859, 220] width 147 height 25
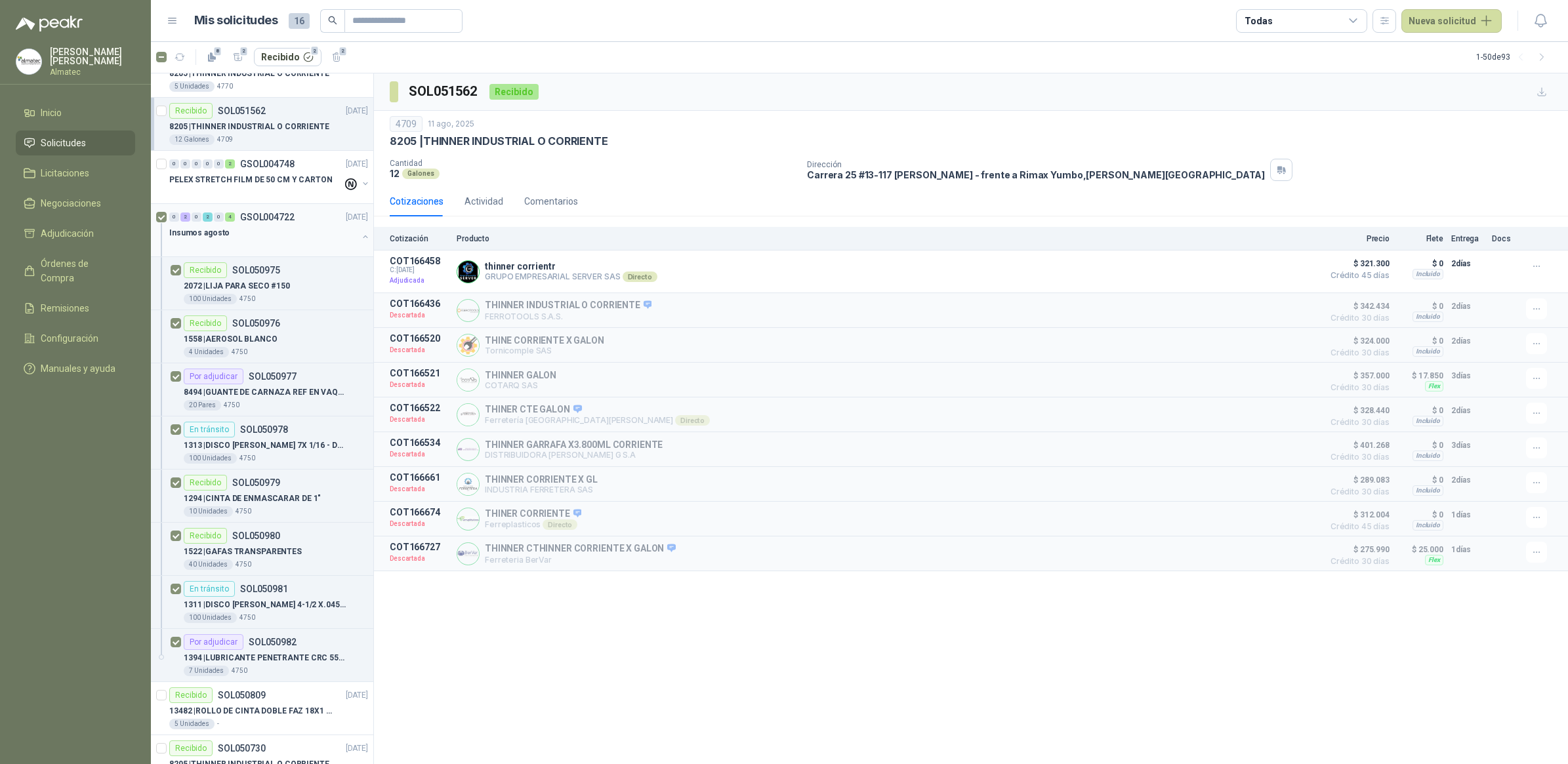
click at [360, 239] on button "button" at bounding box center [365, 237] width 11 height 11
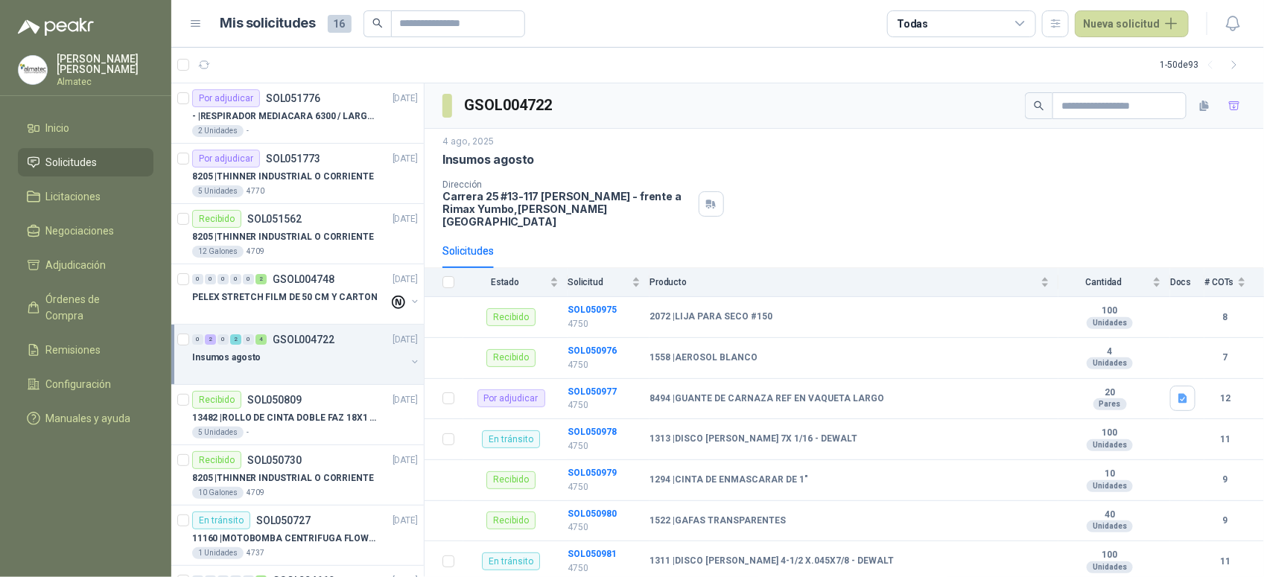
click at [330, 370] on div at bounding box center [299, 373] width 214 height 12
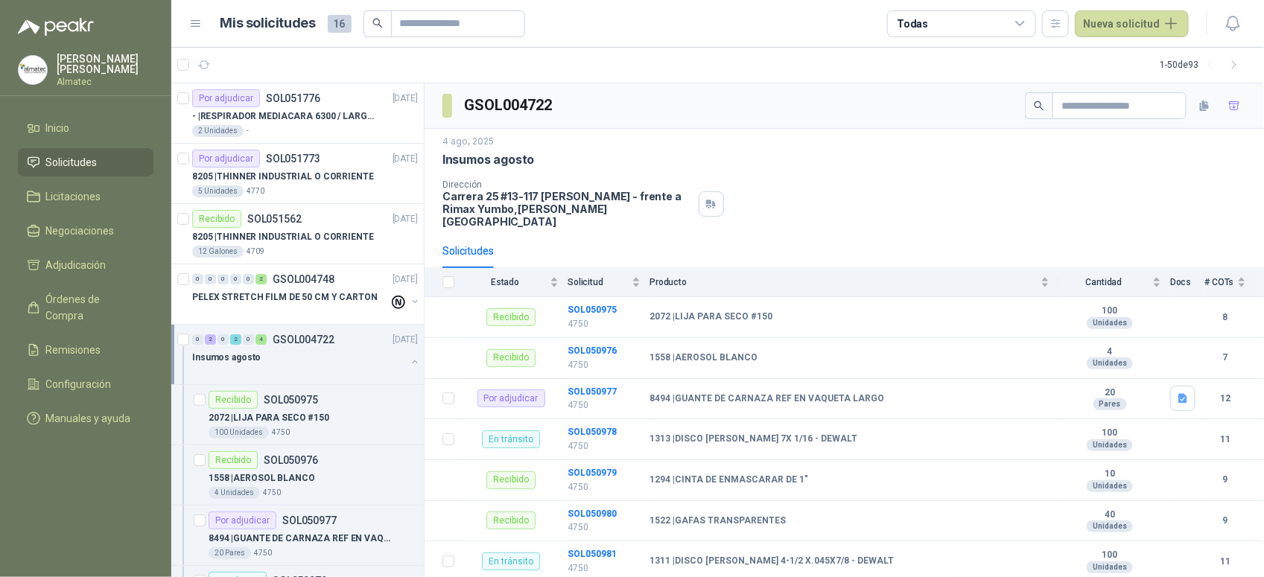
click at [330, 370] on div at bounding box center [299, 373] width 214 height 12
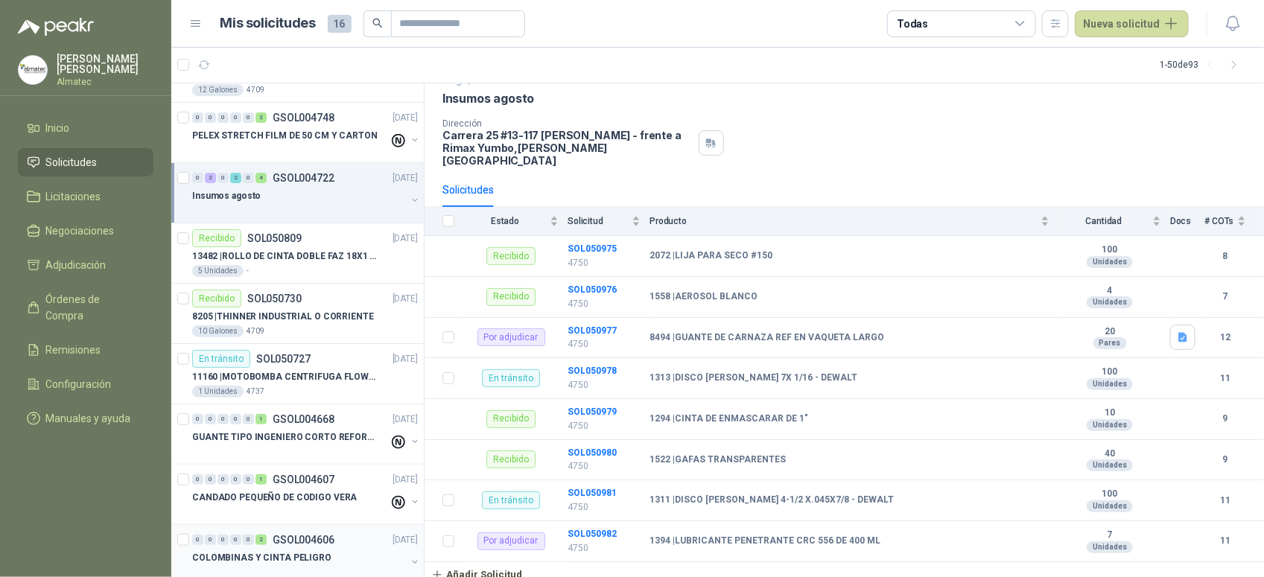
scroll to position [186, 0]
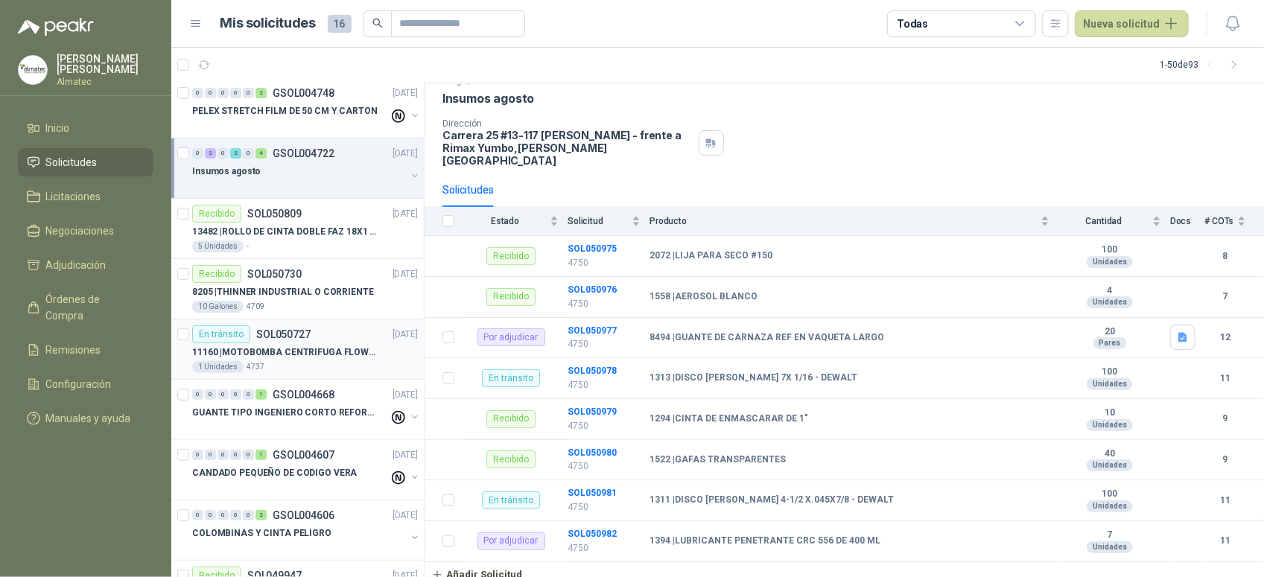
click at [324, 340] on div "En tránsito SOL050727 30/07/25" at bounding box center [305, 335] width 226 height 18
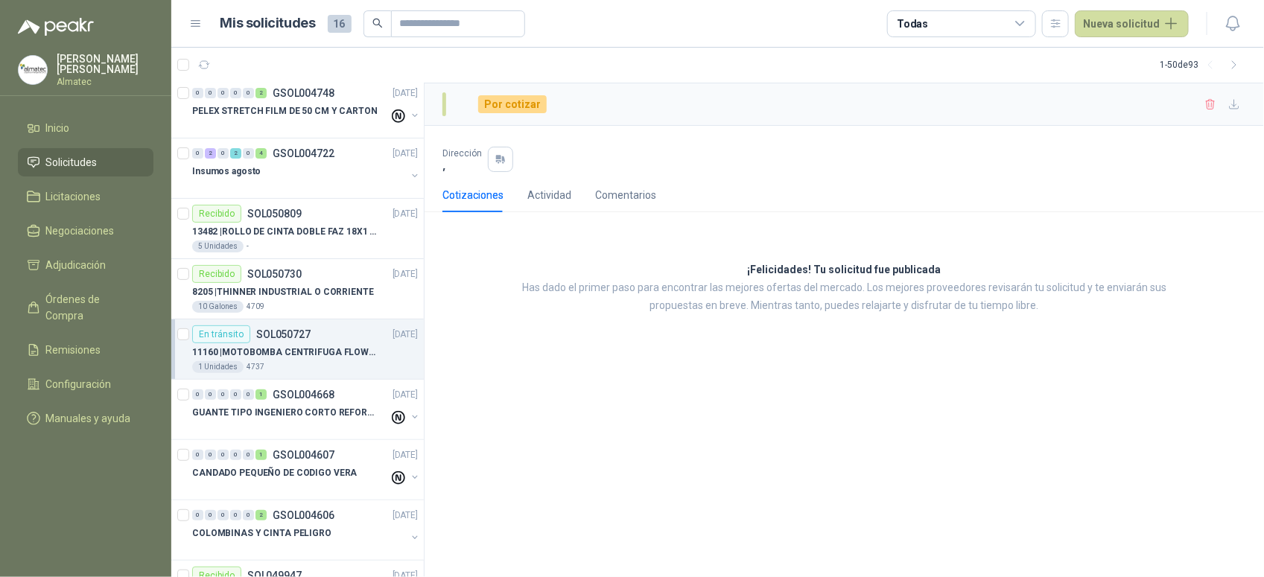
click at [273, 364] on div "1 Unidades 4737" at bounding box center [305, 367] width 226 height 12
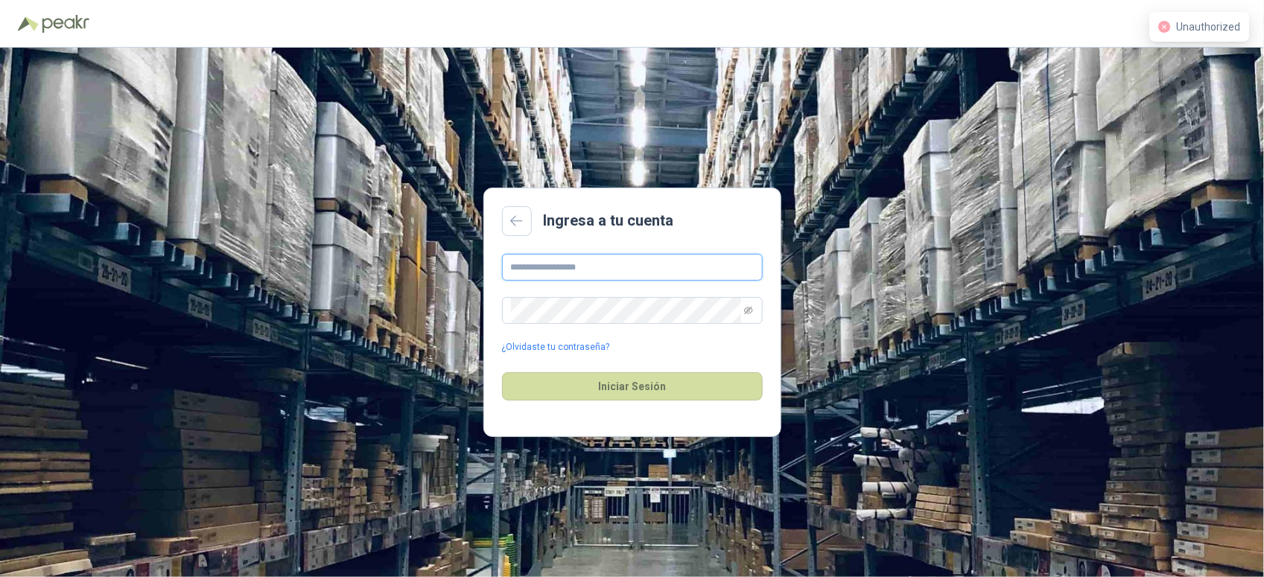
type input "**********"
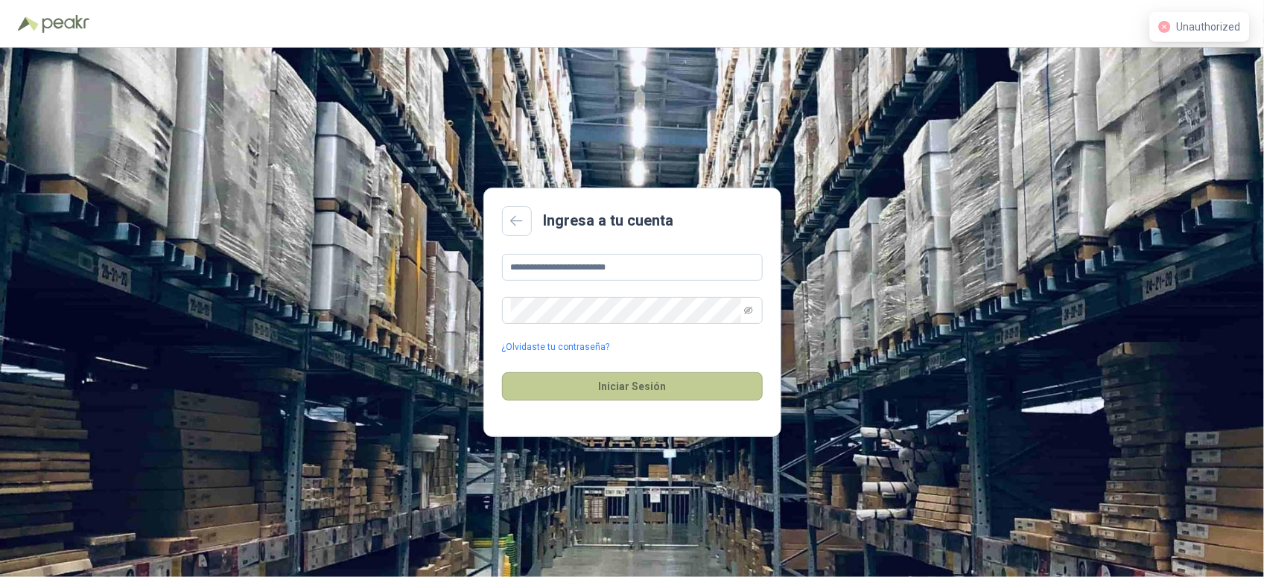
drag, startPoint x: 639, startPoint y: 363, endPoint x: 628, endPoint y: 377, distance: 18.0
click at [638, 365] on div "Iniciar Sesión" at bounding box center [632, 387] width 261 height 64
click at [628, 377] on button "Iniciar Sesión" at bounding box center [632, 386] width 261 height 28
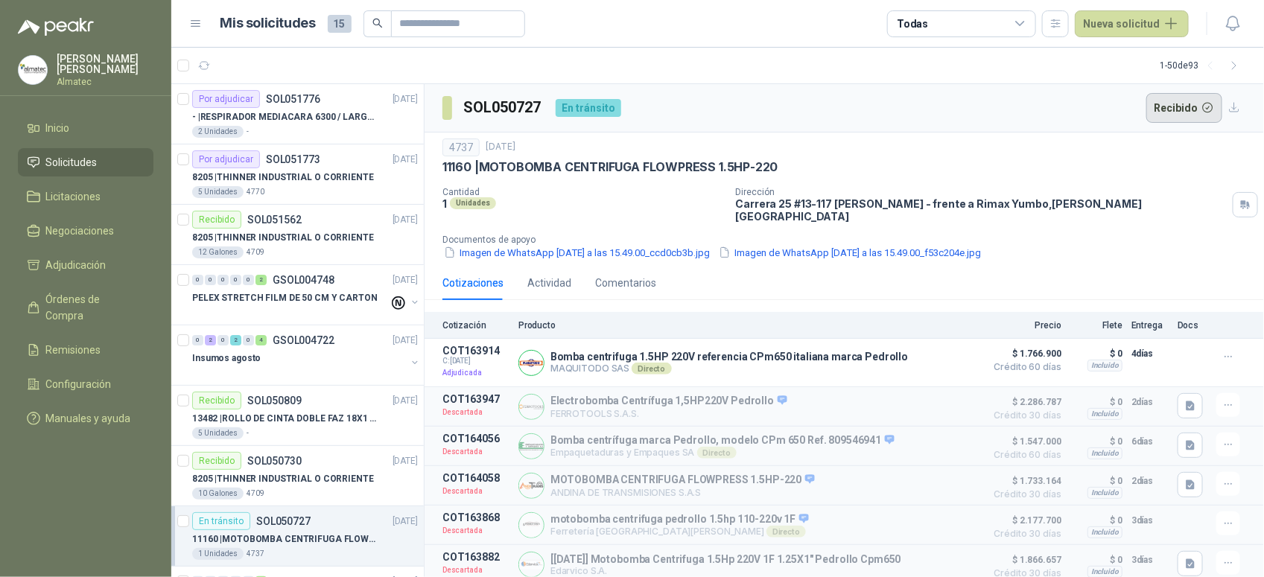
click at [1159, 108] on button "Recibido" at bounding box center [1185, 108] width 77 height 30
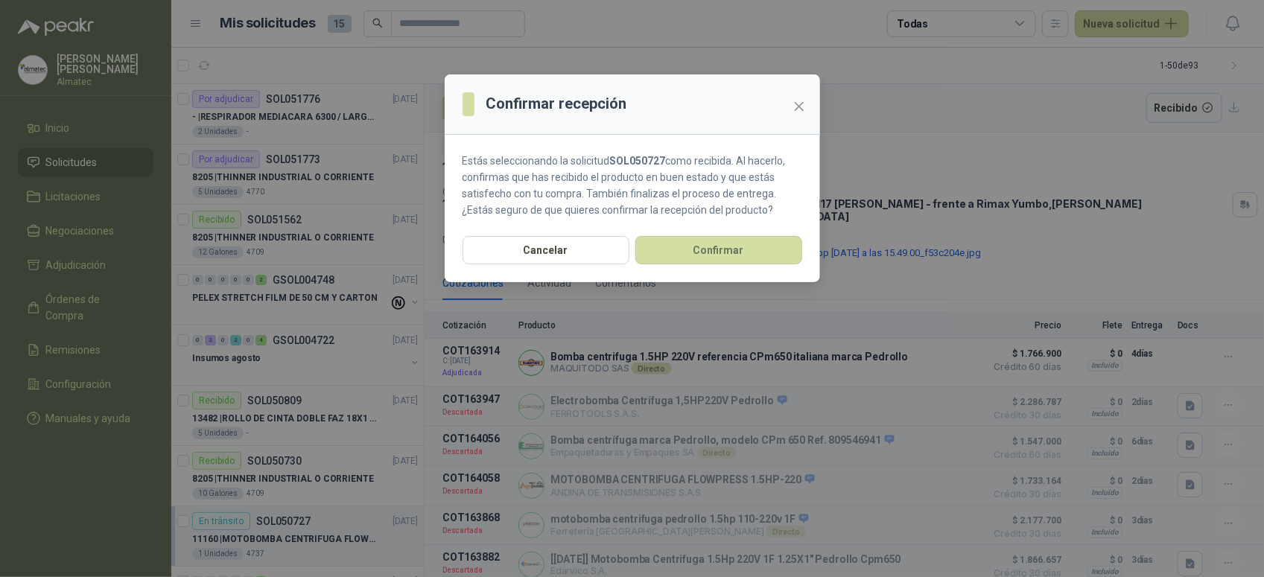
click at [709, 269] on div "Cancelar Confirmar" at bounding box center [632, 259] width 375 height 46
click at [714, 257] on button "Confirmar" at bounding box center [718, 250] width 167 height 28
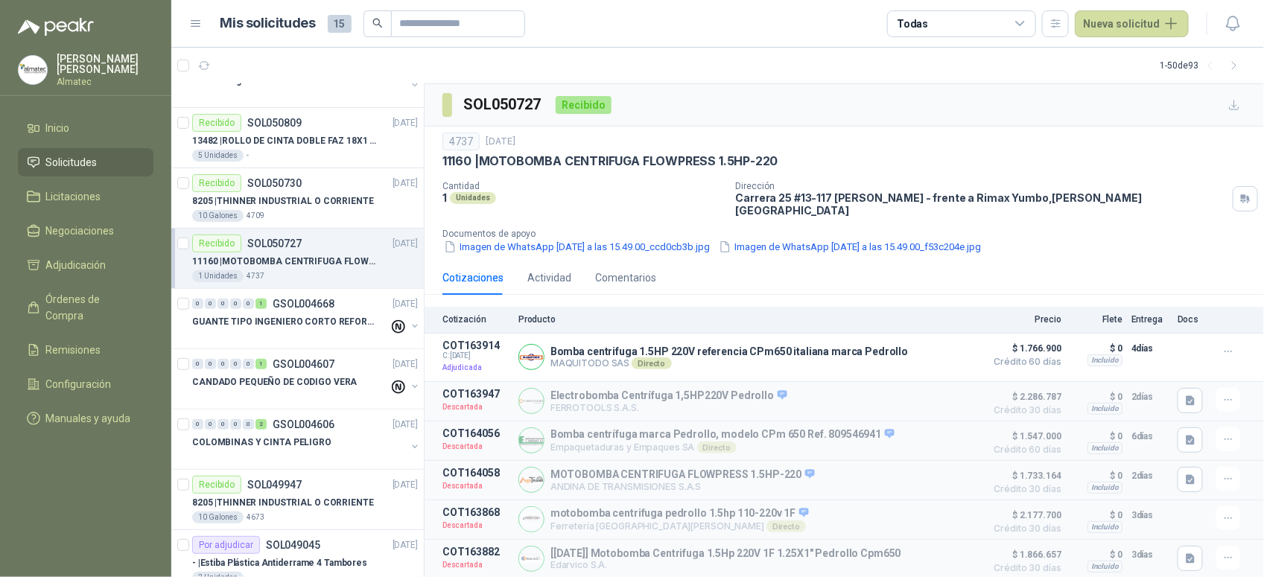
scroll to position [372, 0]
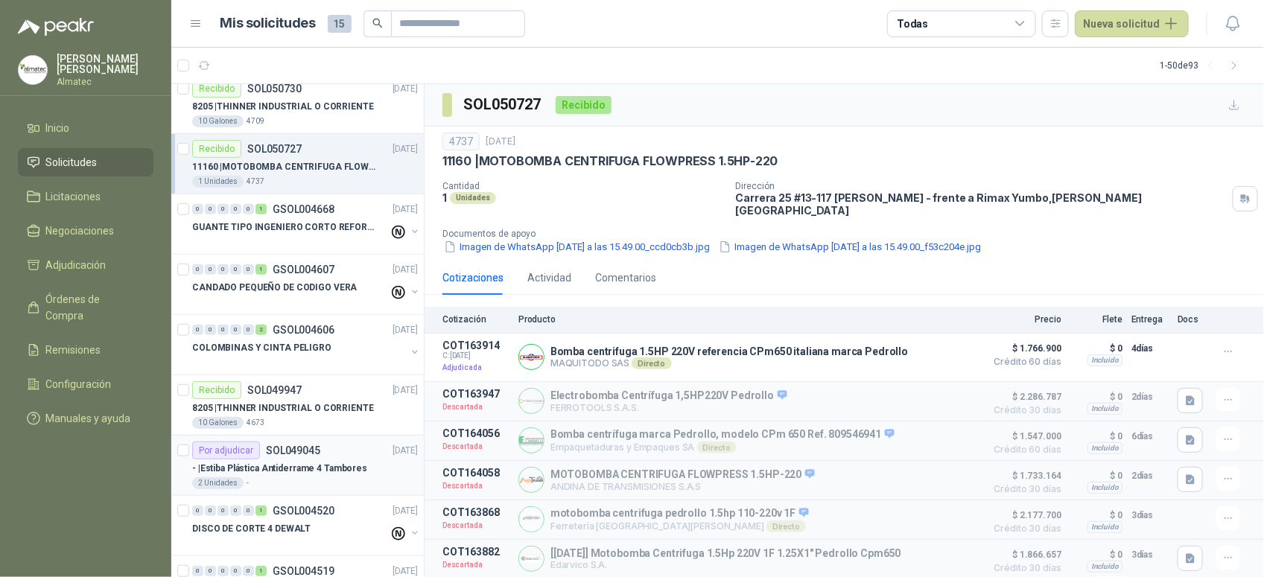
click at [320, 479] on div "2 Unidades -" at bounding box center [305, 484] width 226 height 12
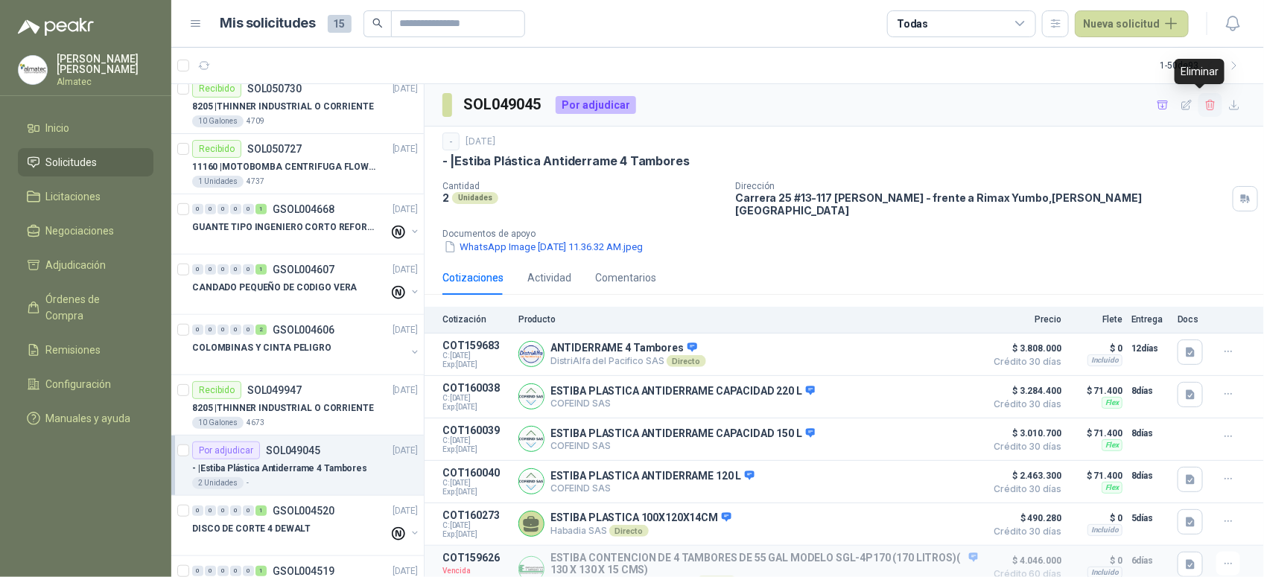
click at [1203, 112] on button "button" at bounding box center [1211, 105] width 24 height 24
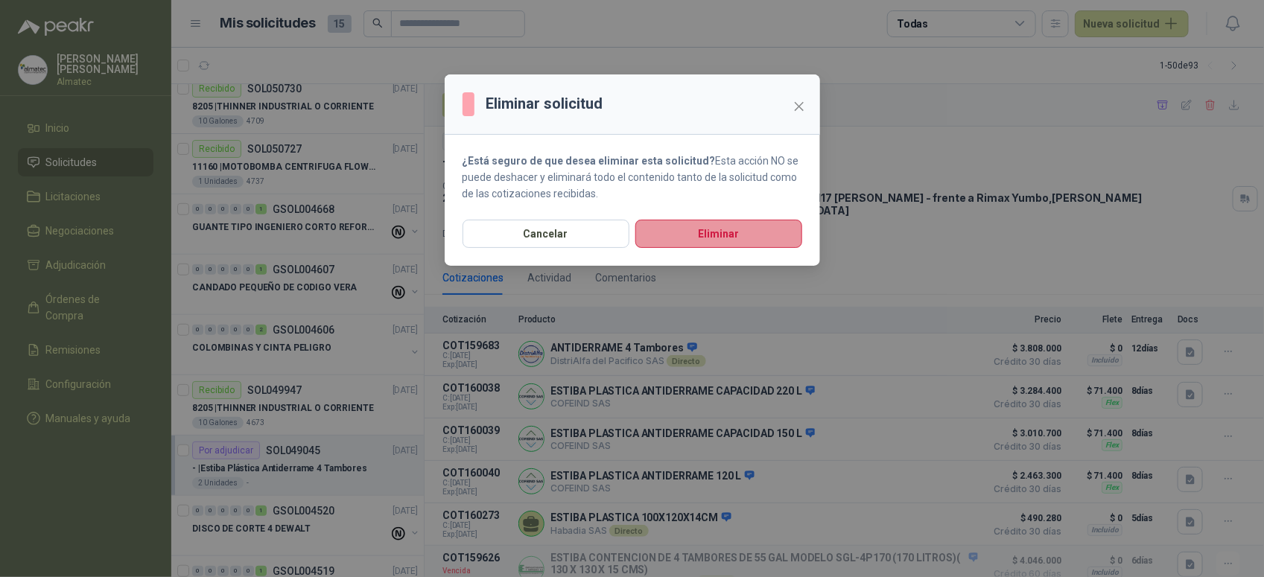
click at [715, 244] on button "Eliminar" at bounding box center [718, 234] width 167 height 28
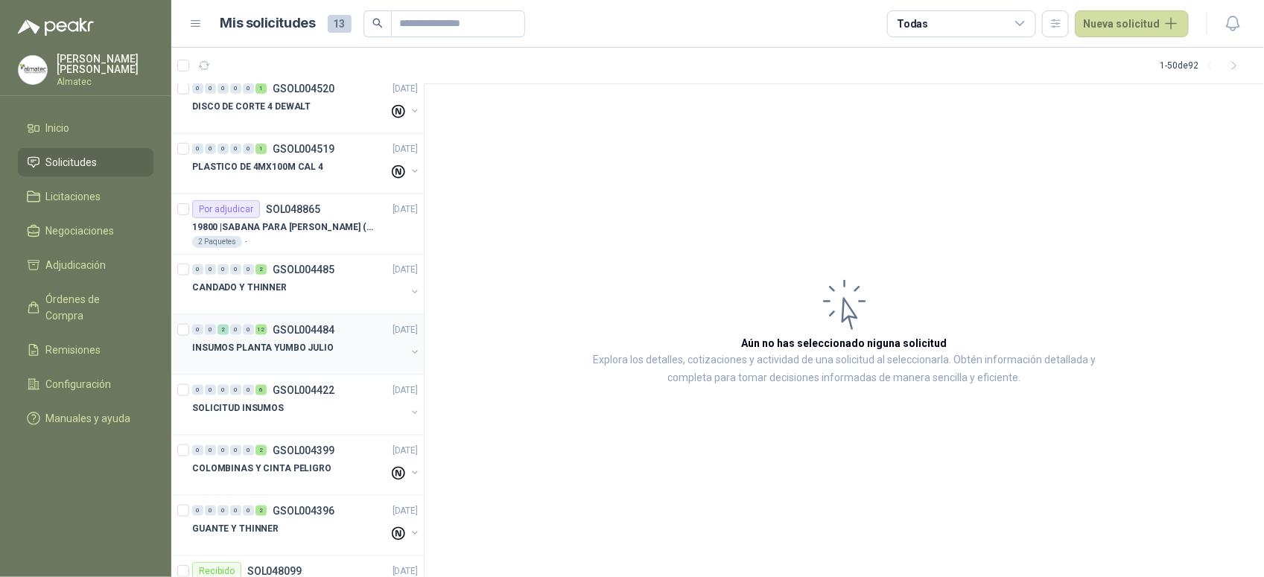
scroll to position [745, 0]
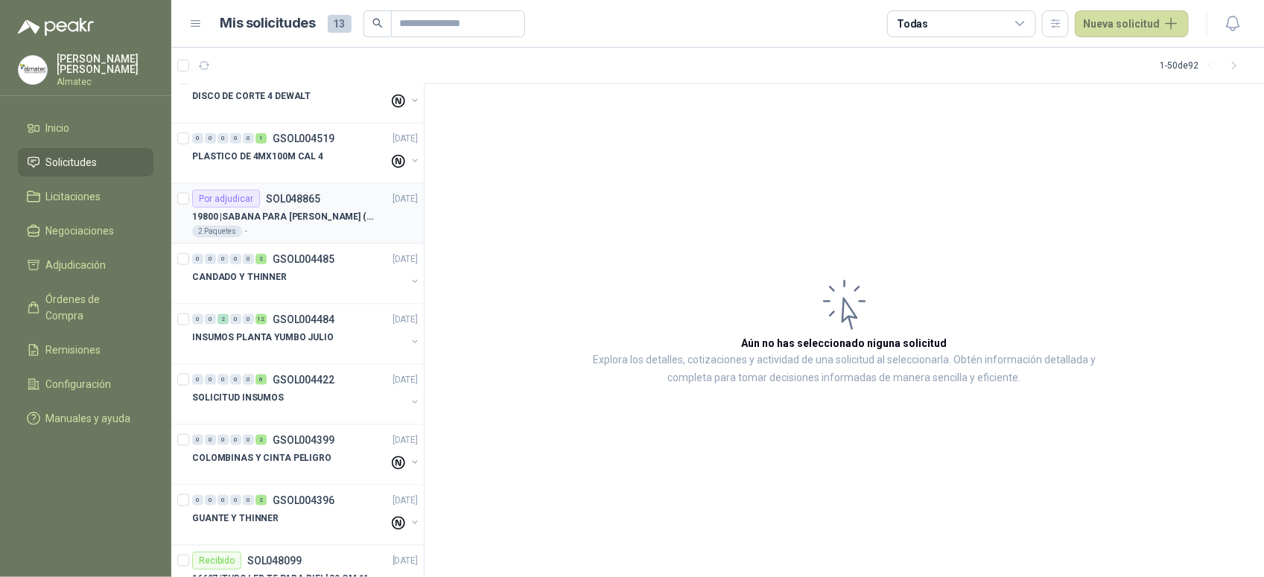
click at [303, 238] on div "2 Paquetes -" at bounding box center [305, 232] width 226 height 12
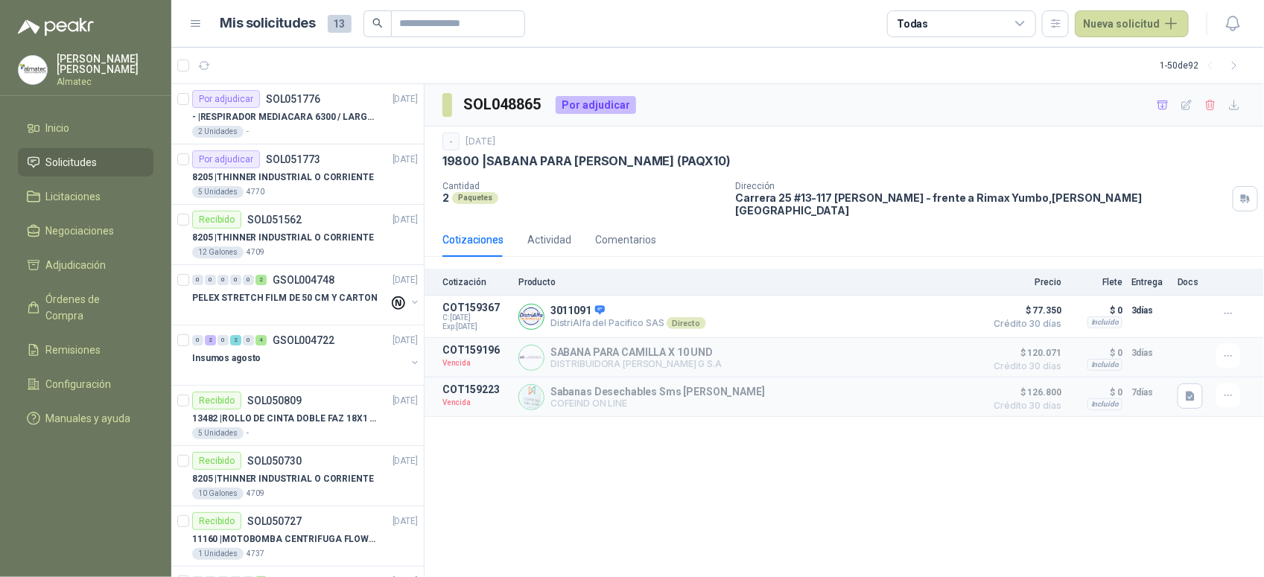
click at [786, 150] on div "- [DATE] 19800 | SABANA PARA [PERSON_NAME] (PAQX10)" at bounding box center [845, 151] width 804 height 37
click at [743, 155] on div "19800 | SABANA PARA [PERSON_NAME] (PAQX10)" at bounding box center [845, 161] width 804 height 16
click at [926, 206] on div "Dirección [STREET_ADDRESS] [PERSON_NAME] - frente a Rimax Yumbo , [PERSON_NAME]…" at bounding box center [997, 199] width 522 height 36
click at [326, 176] on p "8205 | THINNER INDUSTRIAL O CORRIENTE" at bounding box center [283, 178] width 182 height 14
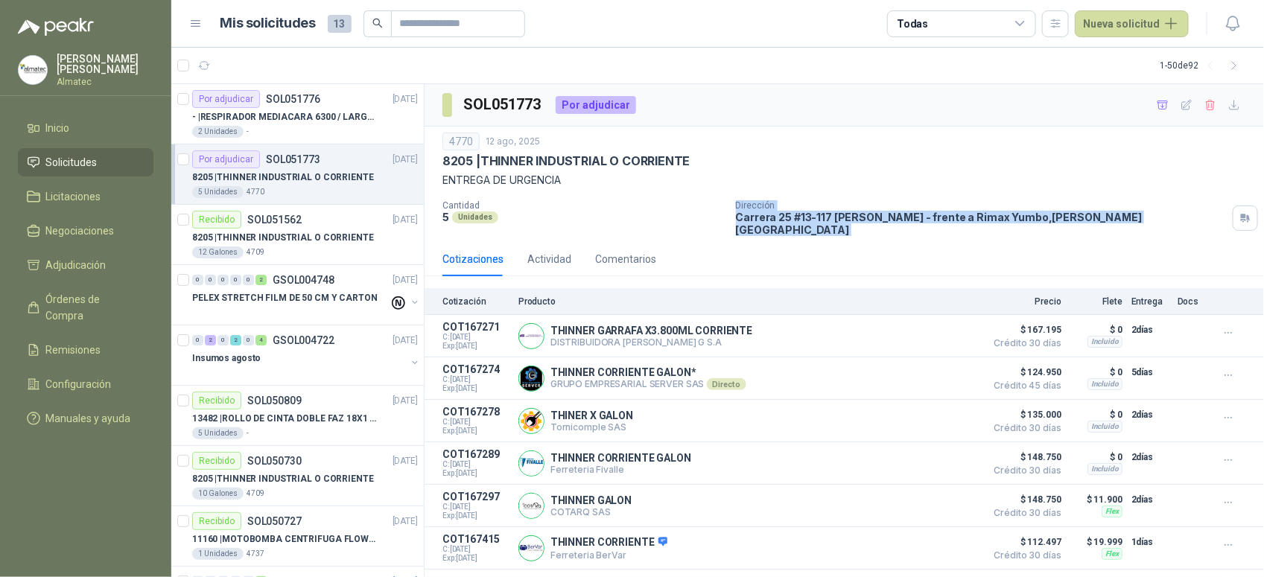
drag, startPoint x: 704, startPoint y: 228, endPoint x: 1155, endPoint y: 222, distance: 450.8
click at [1155, 222] on div "4770 12 ago, 2025 8205 | THINNER INDUSTRIAL O CORRIENTE ENTREGA DE URGENCIA Ca…" at bounding box center [845, 184] width 840 height 115
drag, startPoint x: 1155, startPoint y: 222, endPoint x: 1159, endPoint y: 232, distance: 11.3
click at [1162, 229] on div "4770 12 ago, 2025 8205 | THINNER INDUSTRIAL O CORRIENTE ENTREGA DE URGENCIA Ca…" at bounding box center [845, 184] width 840 height 115
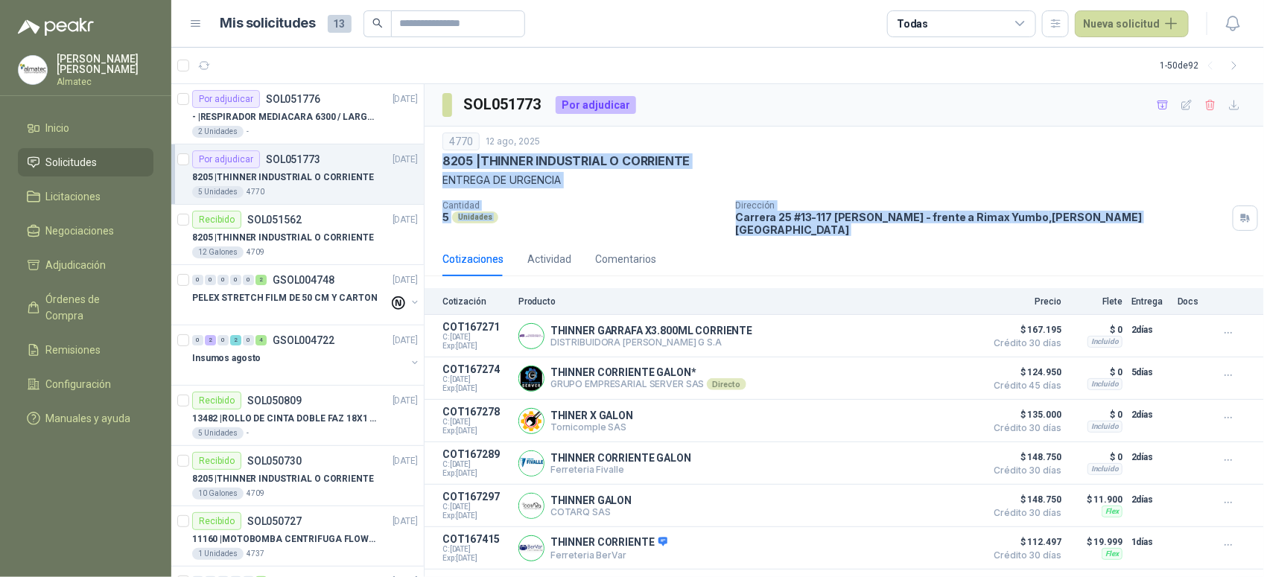
drag, startPoint x: 1112, startPoint y: 229, endPoint x: 441, endPoint y: 158, distance: 674.2
click at [441, 158] on div "4770 12 ago, 2025 8205 | THINNER INDUSTRIAL O CORRIENTE ENTREGA DE URGENCIA Ca…" at bounding box center [845, 184] width 840 height 115
click at [857, 185] on p "ENTREGA DE URGENCIA" at bounding box center [845, 180] width 804 height 16
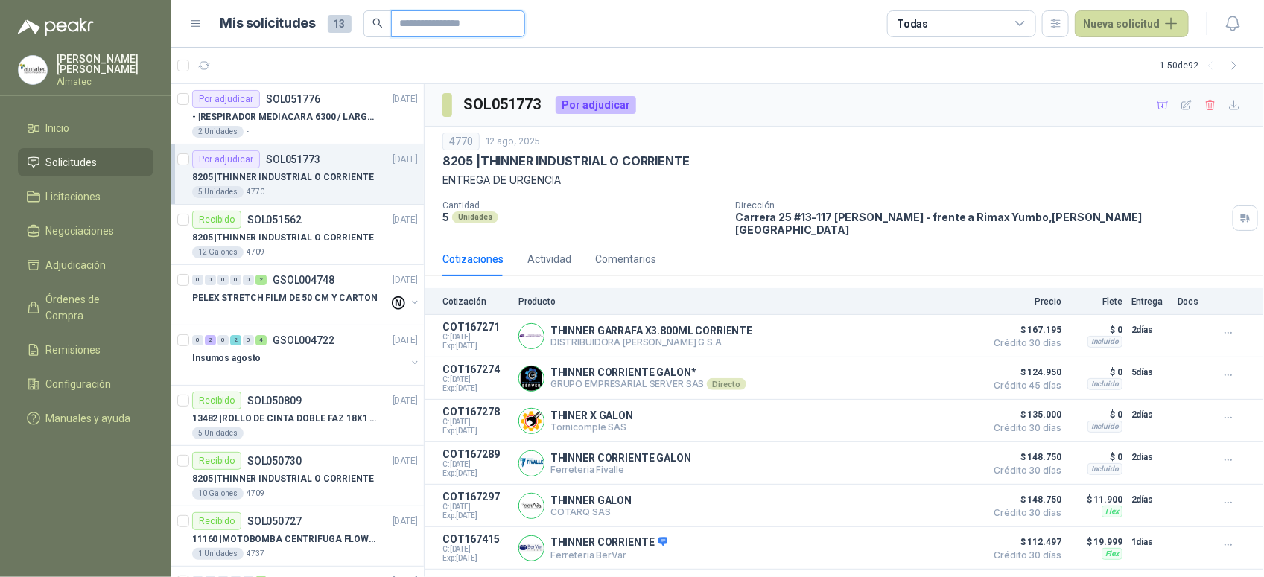
click at [410, 17] on input "text" at bounding box center [452, 23] width 104 height 25
click at [458, 27] on input "text" at bounding box center [452, 23] width 104 height 25
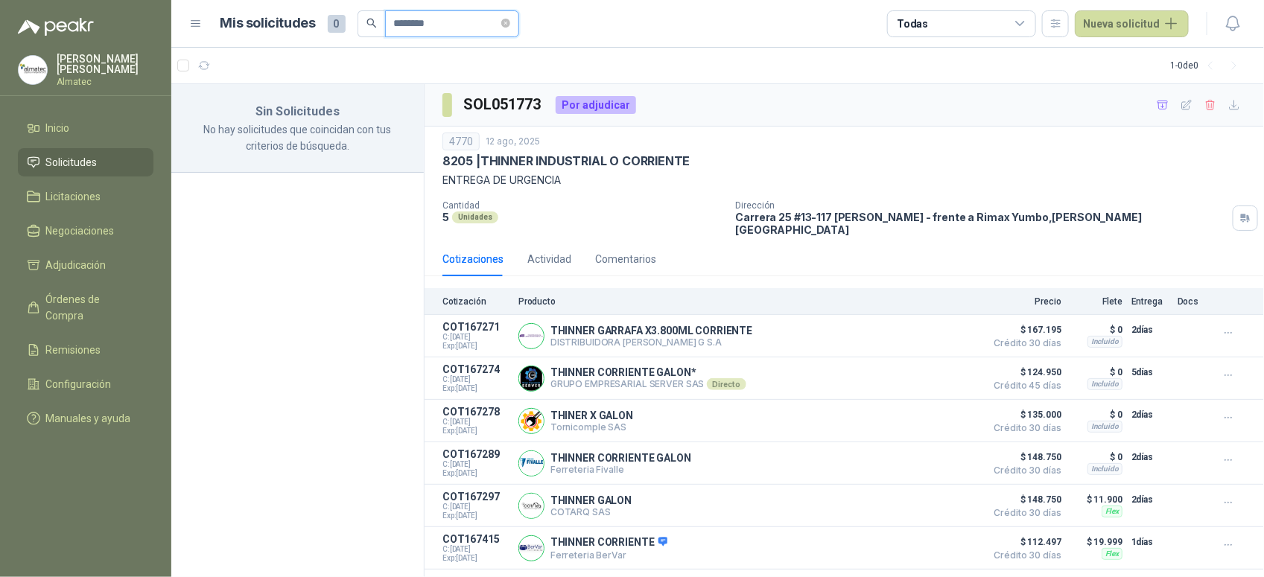
type input "********"
click at [515, 23] on span "********" at bounding box center [452, 23] width 134 height 27
